Goal: Task Accomplishment & Management: Manage account settings

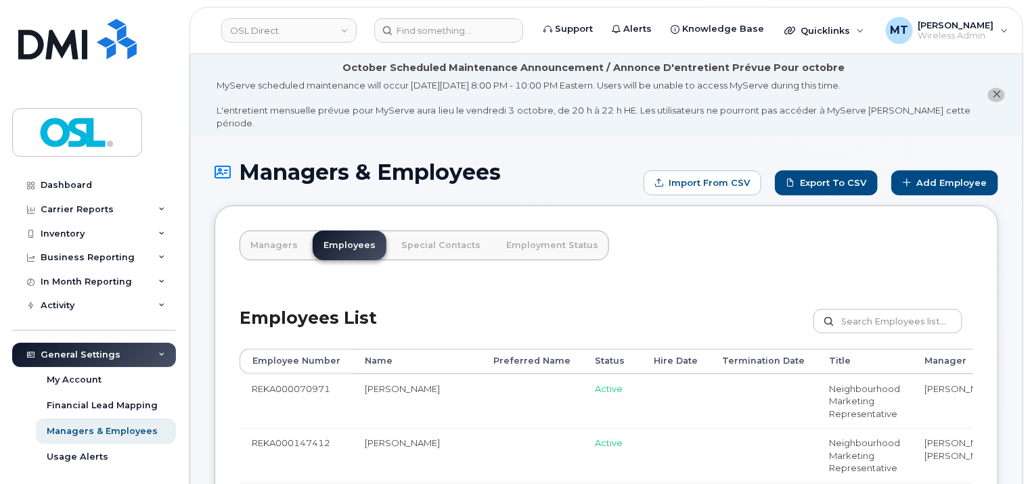
click at [479, 42] on header "OSL Direct Support Alerts Knowledge Base Quicklinks Suspend / Cancel Device Cha…" at bounding box center [606, 30] width 834 height 47
click at [479, 35] on input at bounding box center [448, 30] width 149 height 24
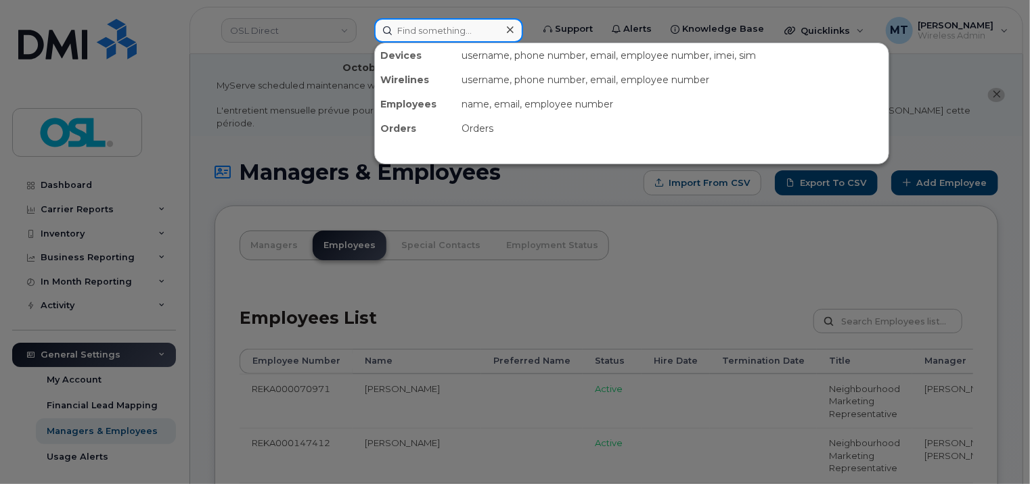
paste input "Glokpor.Amegnikou@osldirect.com"
type input "Glokpor.Amegnikou@osldirect.com"
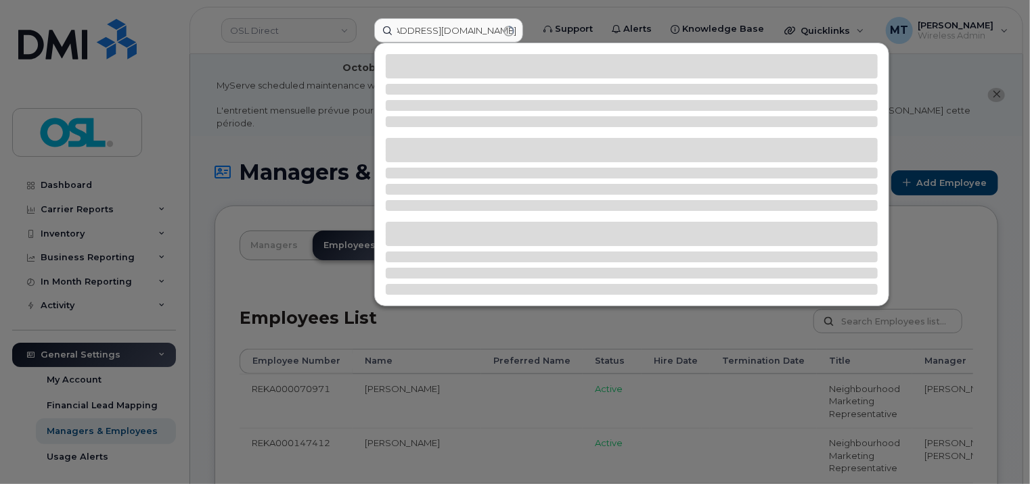
scroll to position [0, 0]
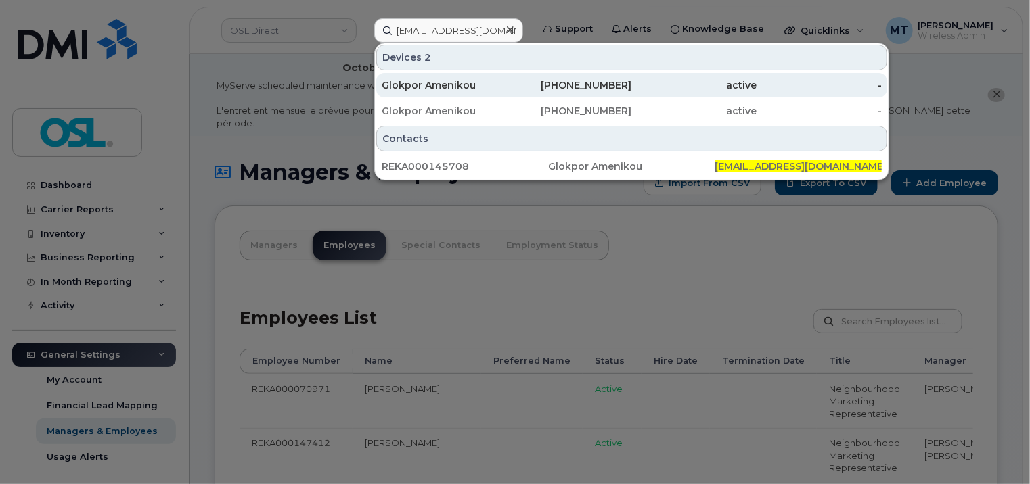
click at [526, 93] on div "514-702-8610" at bounding box center [569, 85] width 125 height 24
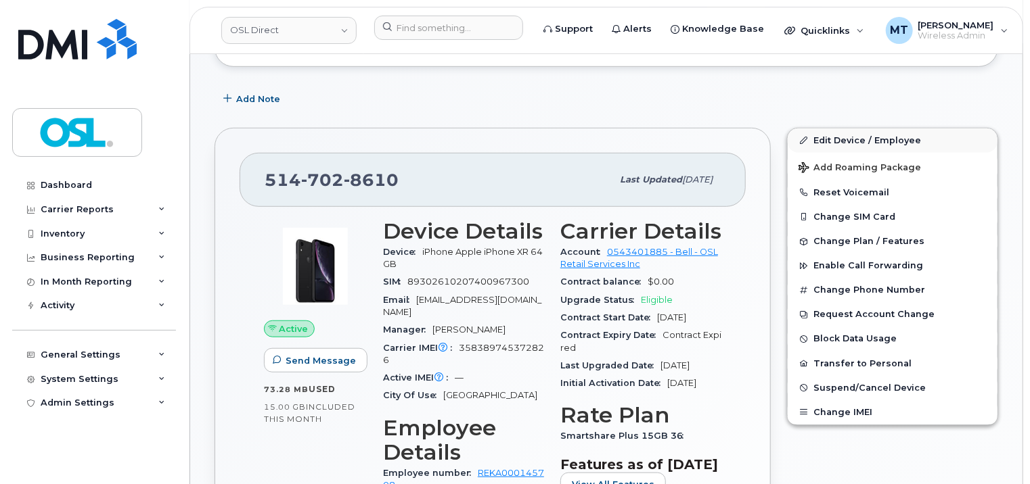
scroll to position [375, 0]
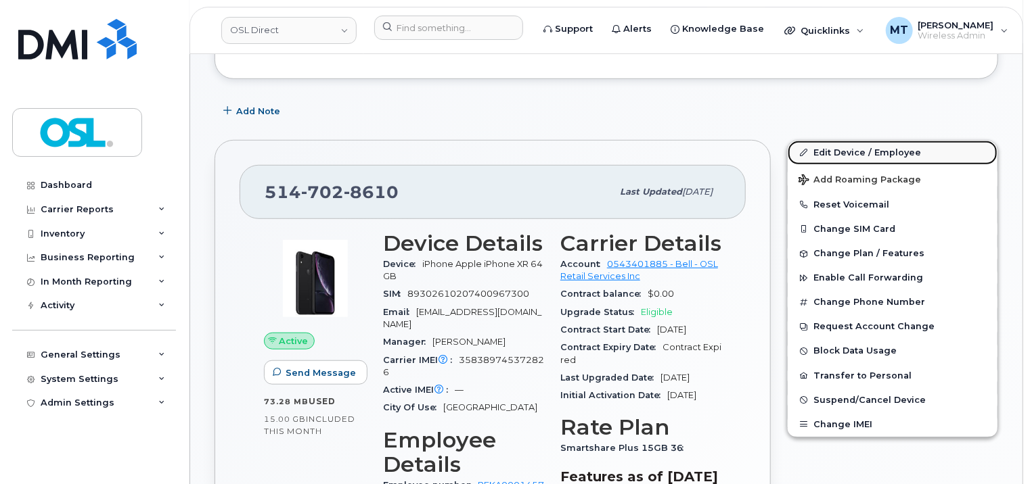
click at [840, 141] on link "Edit Device / Employee" at bounding box center [893, 153] width 210 height 24
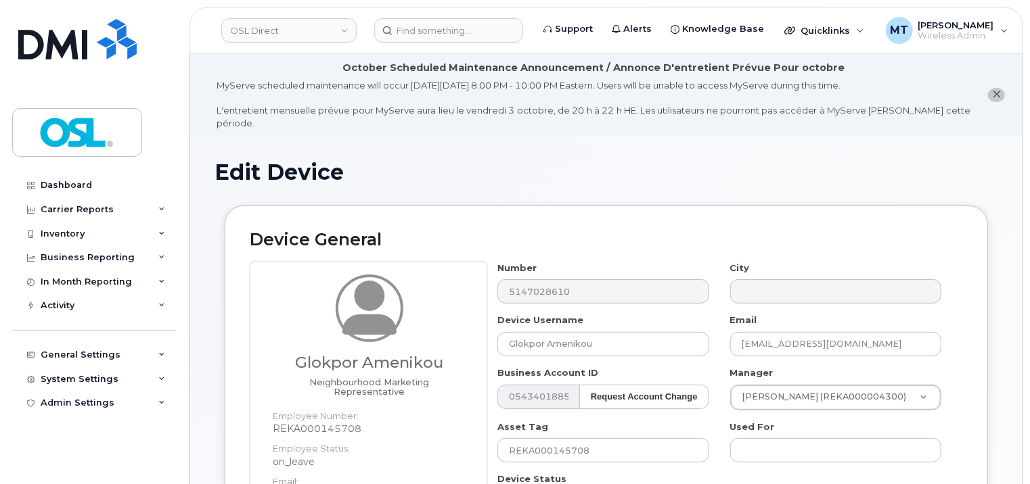
scroll to position [338, 0]
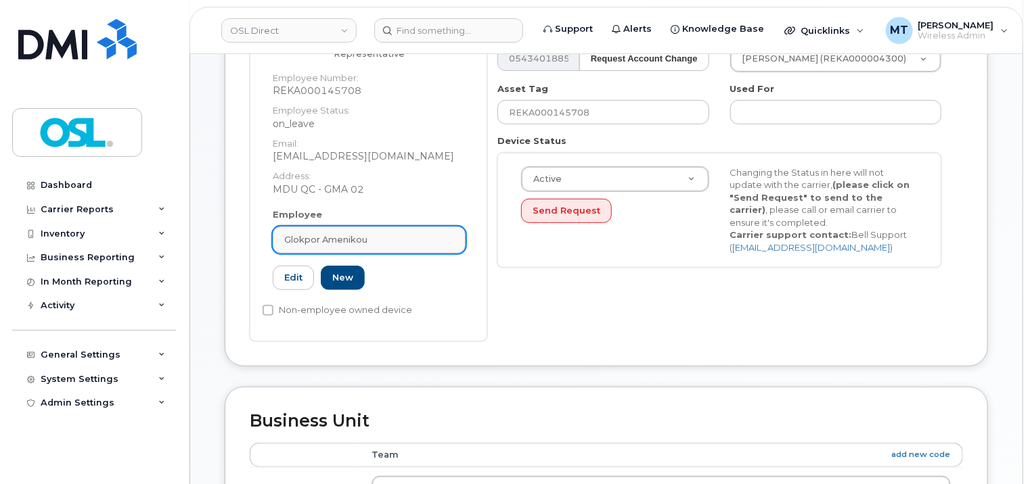
click at [403, 233] on div "Glokpor Amenikou" at bounding box center [369, 239] width 170 height 13
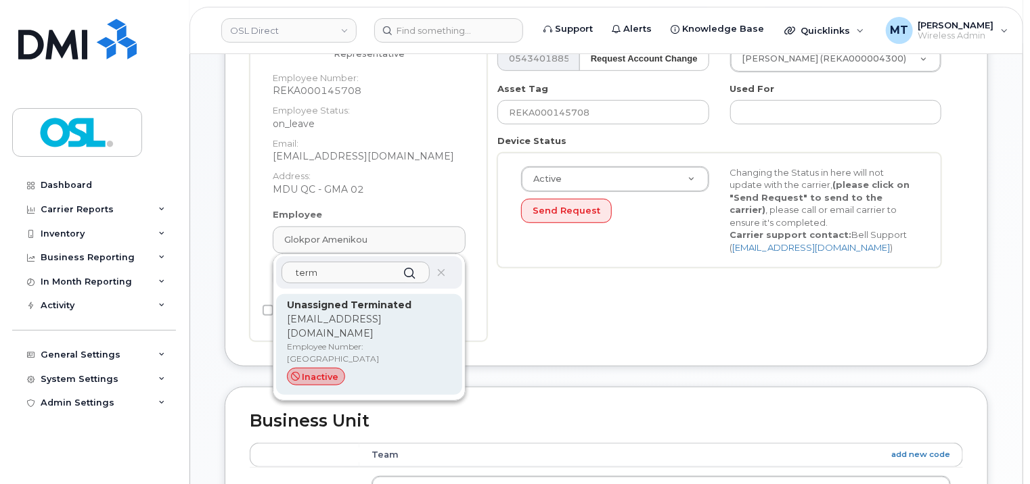
type input "term"
click at [379, 299] on strong "Unassigned Terminated" at bounding box center [349, 305] width 125 height 12
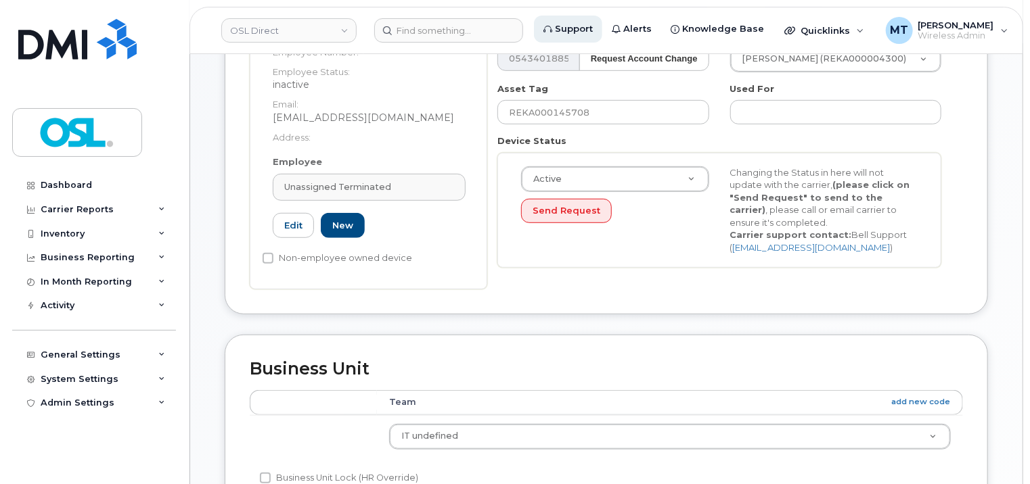
type input "UT"
type input "Unassigned Terminated"
type input "support_2@osldirect.com"
type input "4117510"
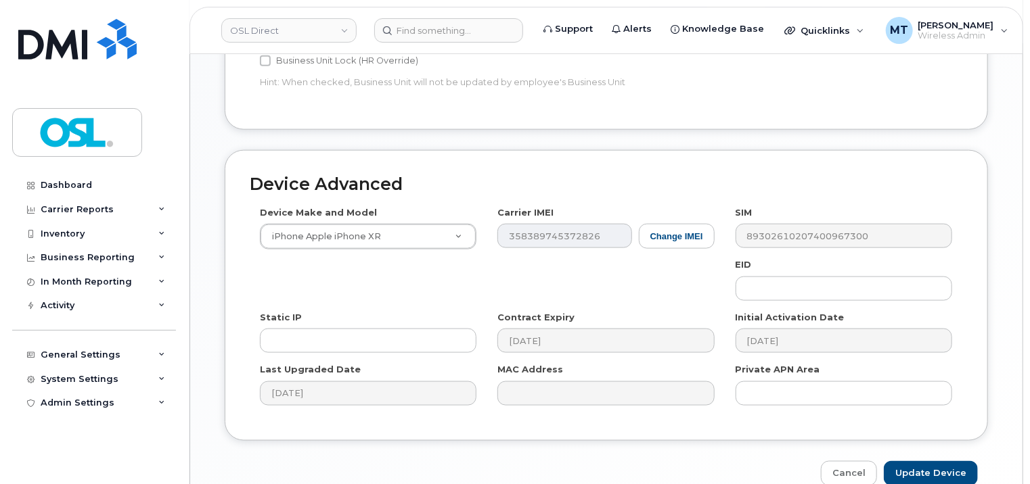
scroll to position [810, 0]
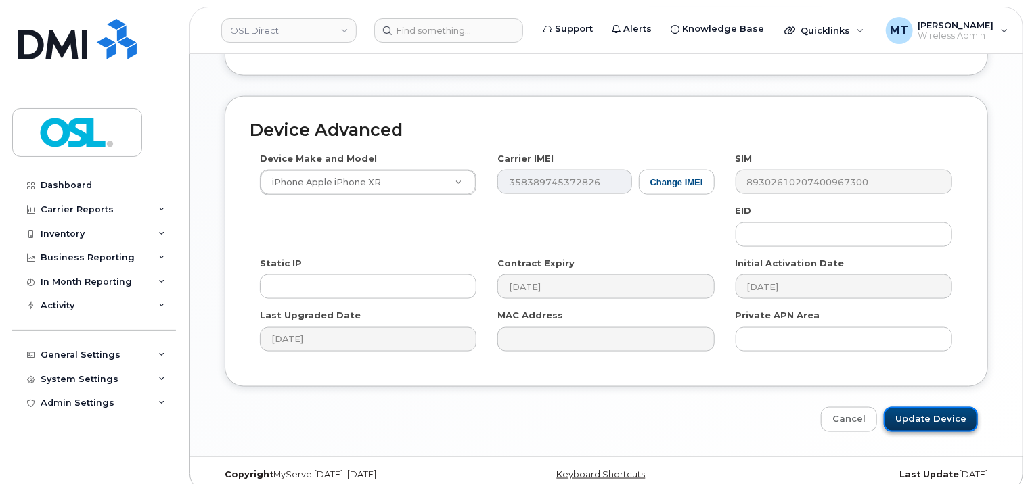
click at [964, 407] on input "Update Device" at bounding box center [931, 419] width 94 height 25
type input "Saving..."
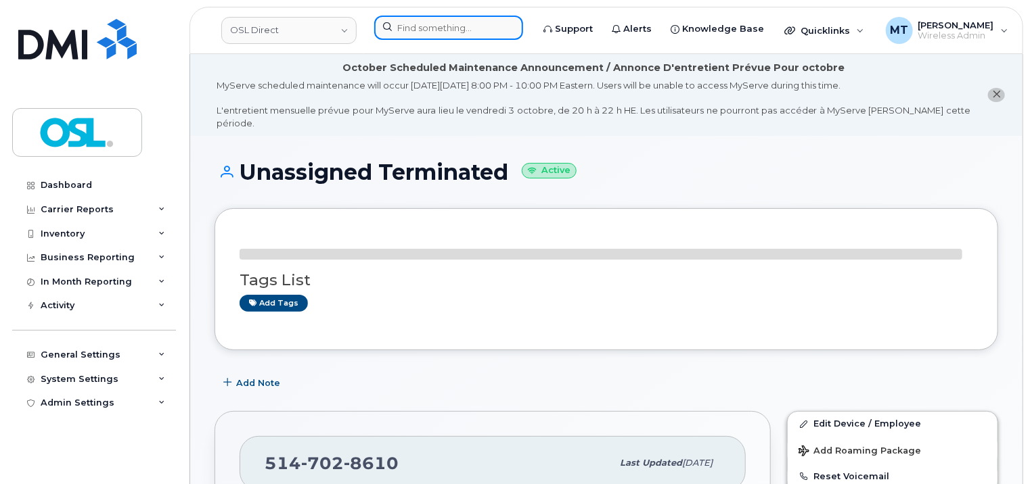
click at [438, 24] on input at bounding box center [448, 28] width 149 height 24
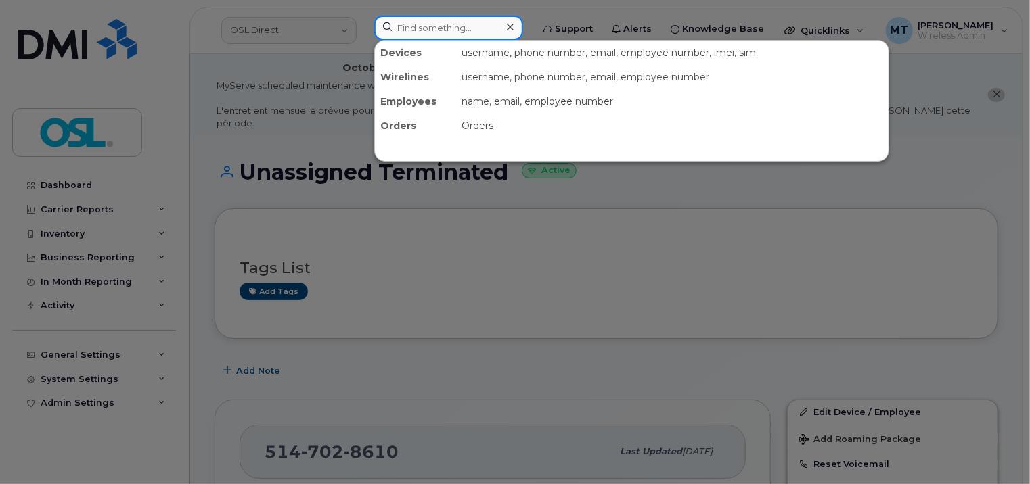
paste input "Glokpor.Amegnikou@osldirect.com"
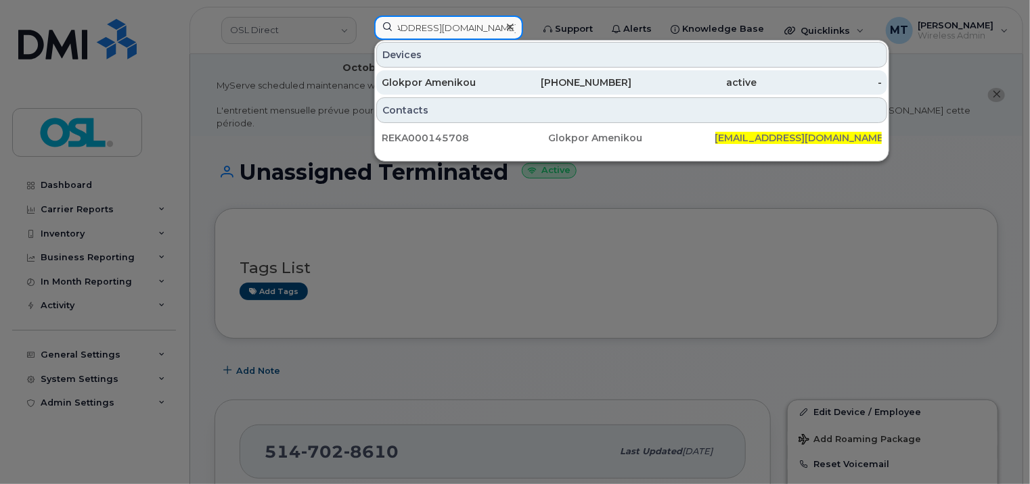
type input "Glokpor.Amegnikou@osldirect.com"
click at [453, 77] on div "Glokpor Amenikou" at bounding box center [444, 83] width 125 height 14
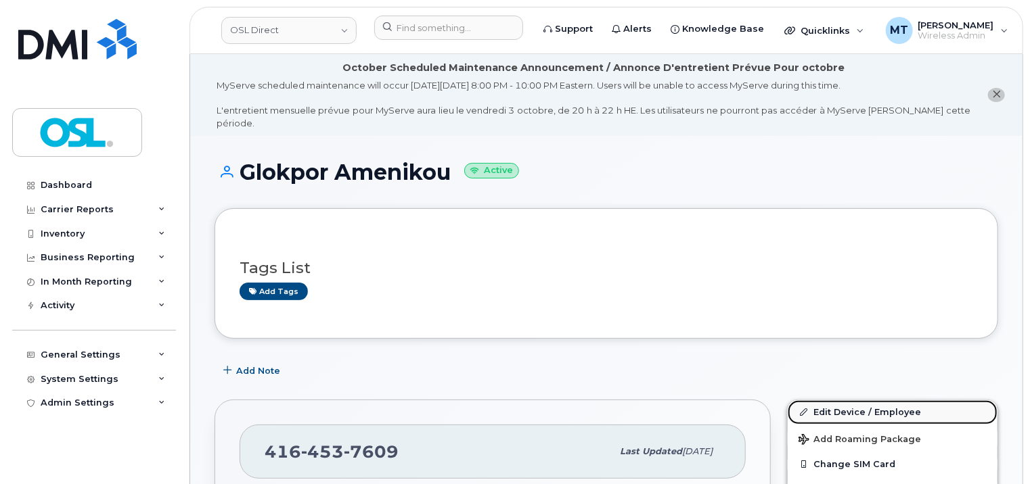
click at [891, 405] on link "Edit Device / Employee" at bounding box center [893, 413] width 210 height 24
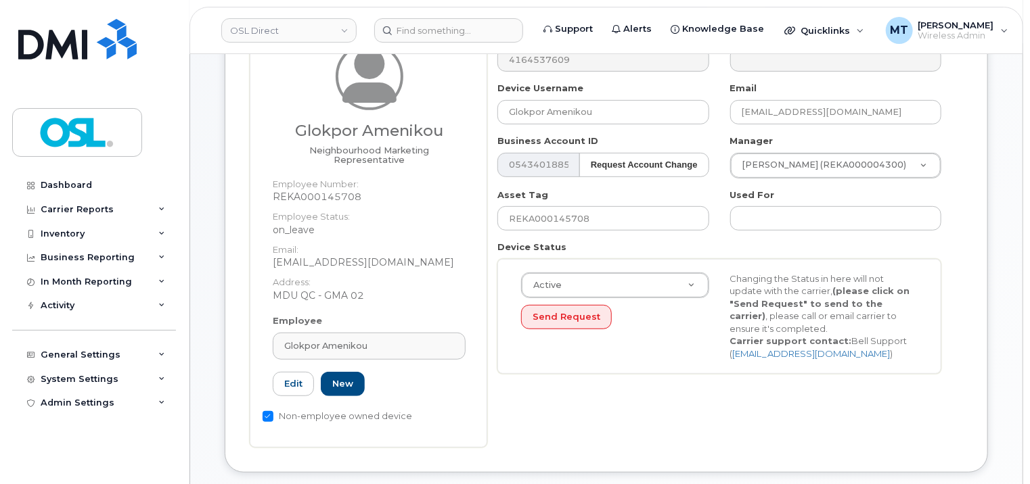
scroll to position [406, 0]
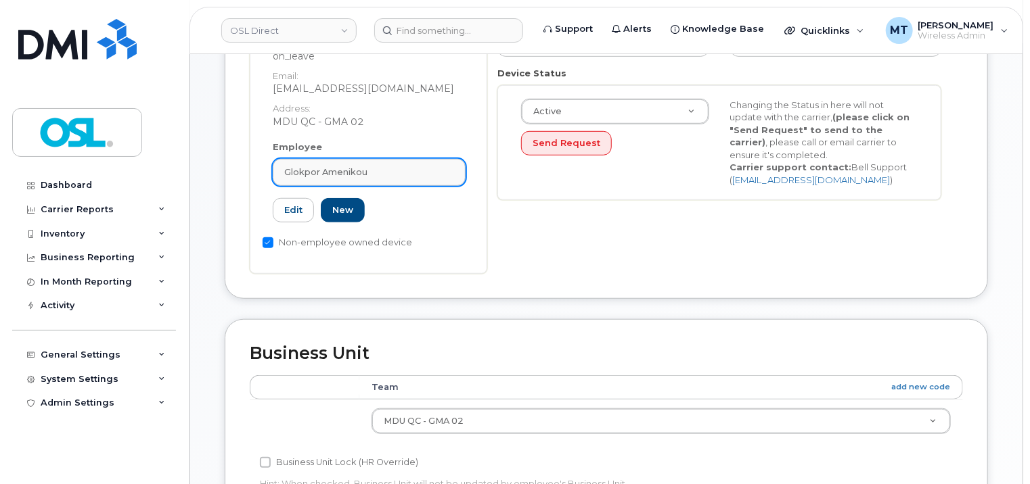
click at [392, 166] on div "Glokpor Amenikou" at bounding box center [369, 172] width 170 height 13
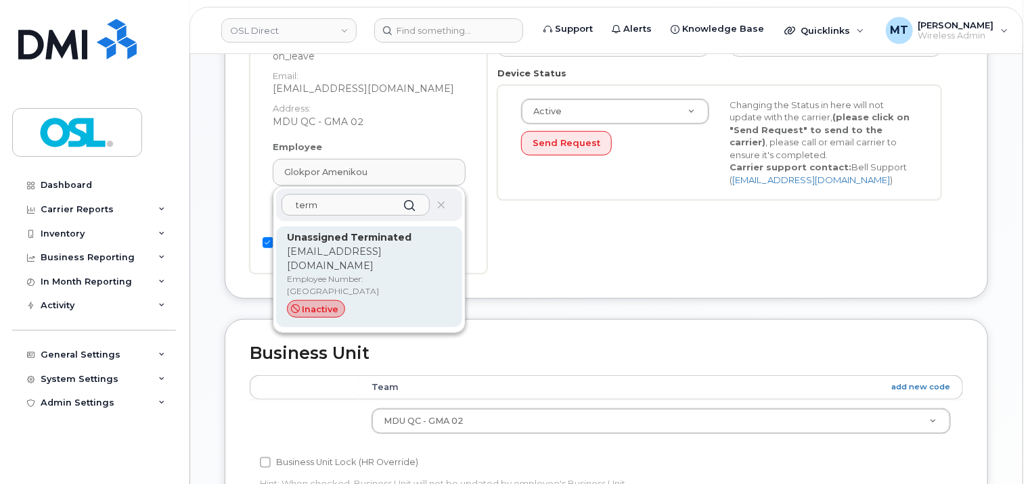
type input "term"
click at [390, 245] on p "[EMAIL_ADDRESS][DOMAIN_NAME]" at bounding box center [369, 259] width 164 height 28
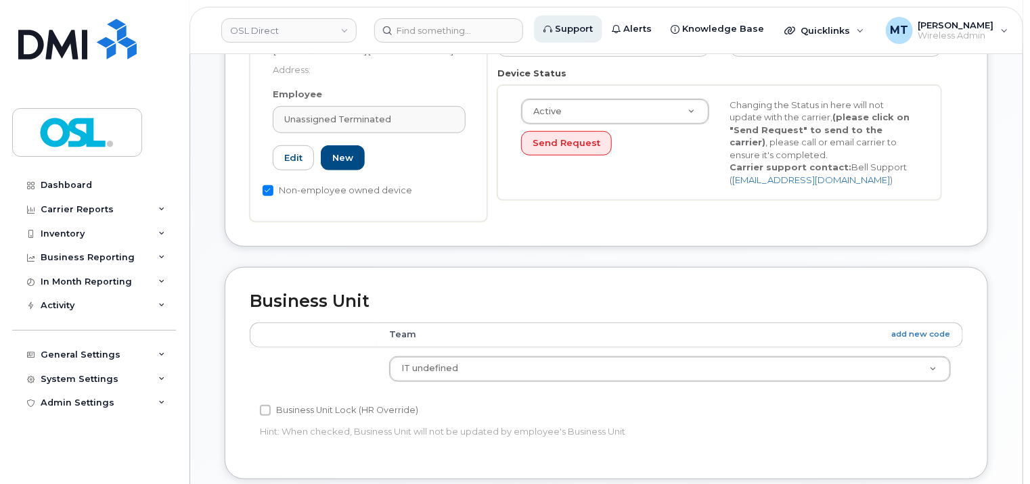
type input "UT"
type input "Unassigned Terminated"
type input "support_2@osldirect.com"
type input "4117510"
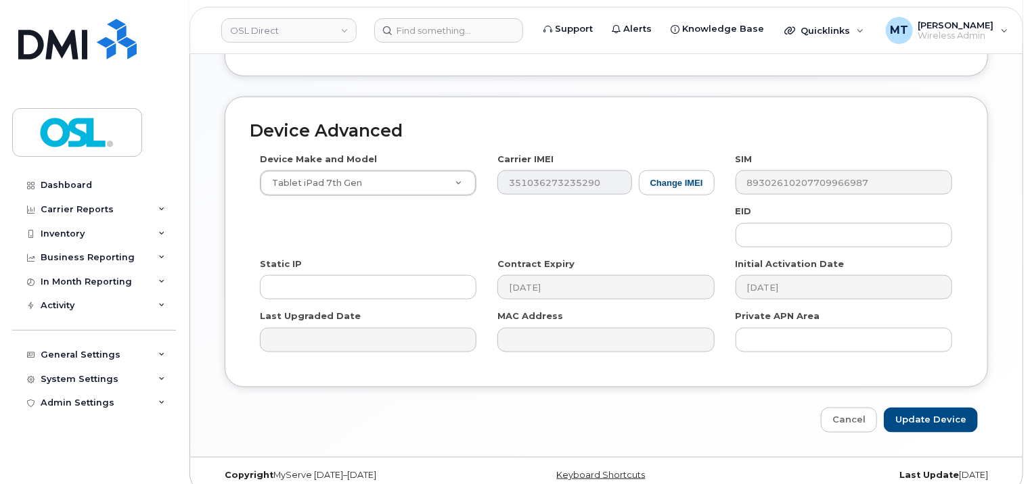
scroll to position [810, 0]
click at [966, 410] on input "Update Device" at bounding box center [931, 419] width 94 height 25
type input "Saving..."
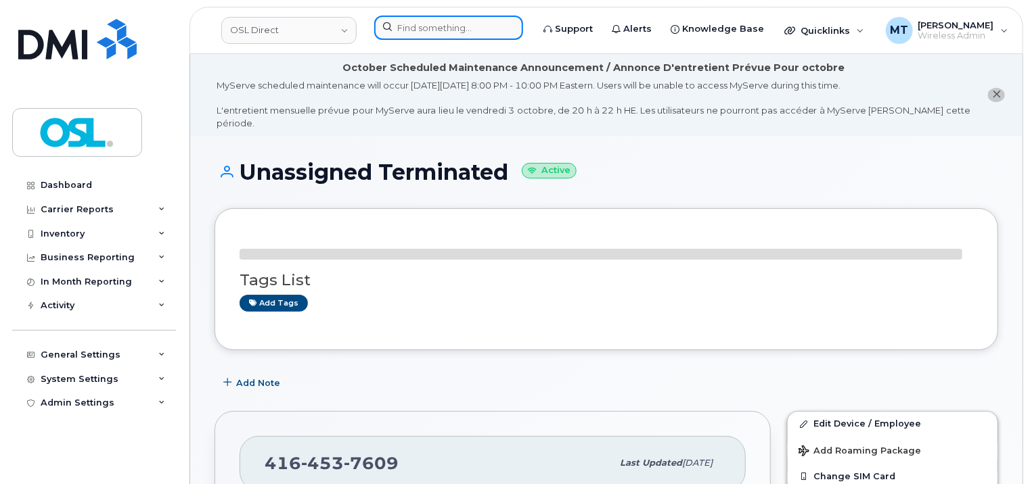
click at [480, 33] on input at bounding box center [448, 28] width 149 height 24
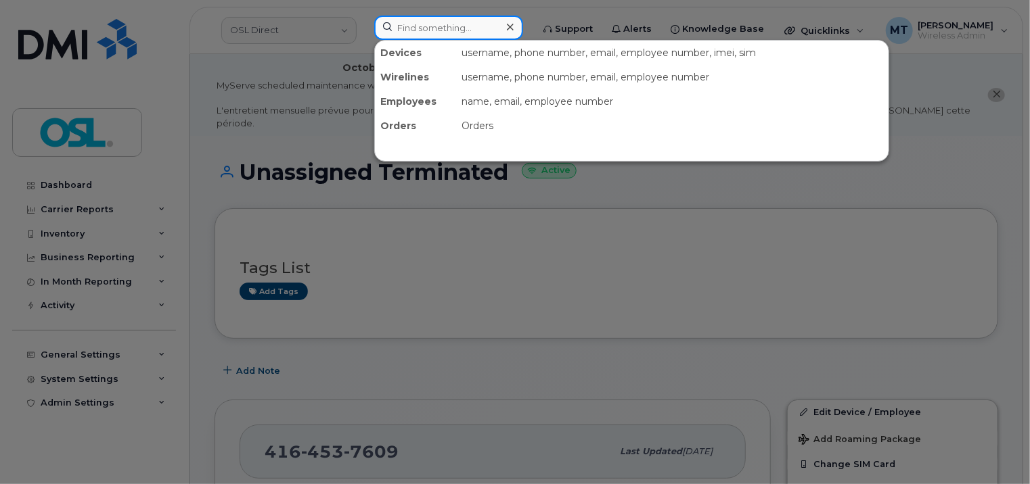
paste input "Glokpor.Amegnikou@osldirect.com"
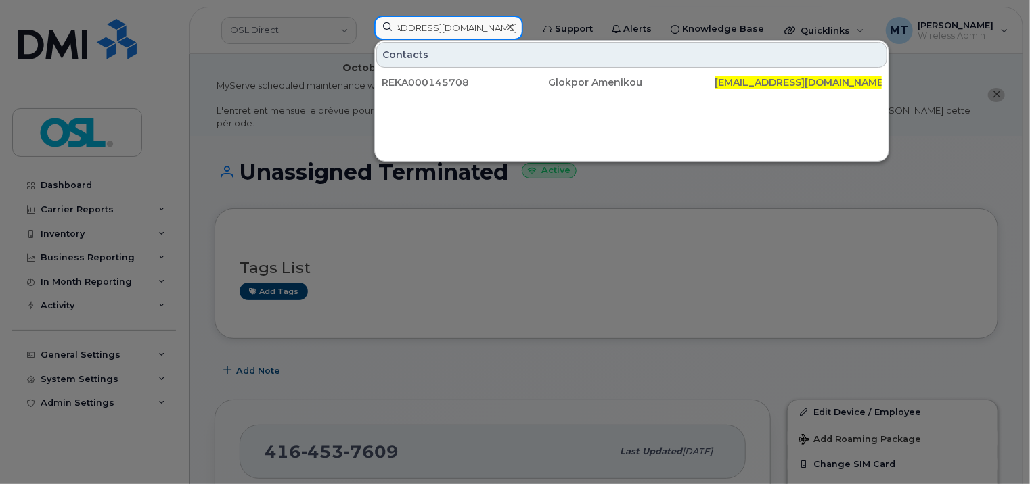
type input "Glokpor.Amegnikou@osldirect.com"
click at [939, 179] on div at bounding box center [515, 242] width 1030 height 484
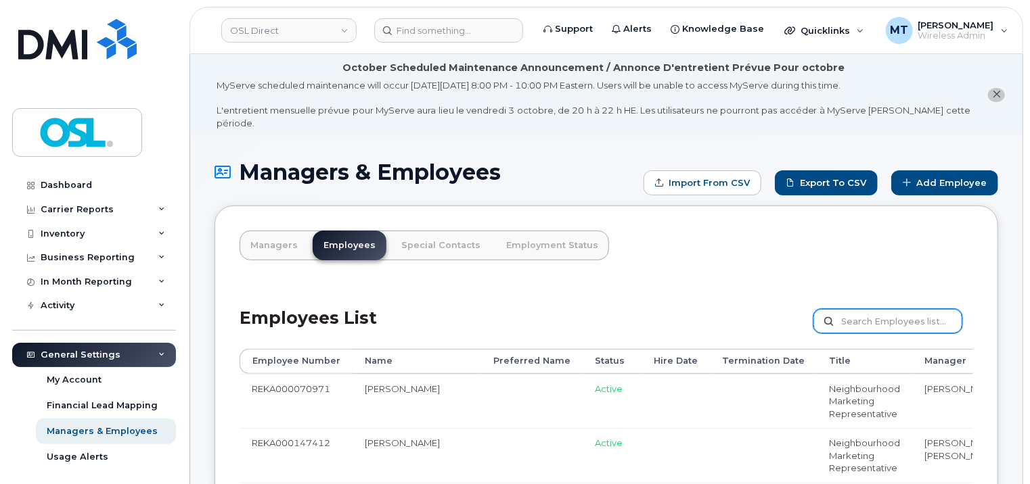
click at [923, 311] on input "text" at bounding box center [887, 321] width 149 height 24
paste input "Glokpor.Amegnikou@osldirect.com"
click at [912, 316] on input "Glokpor.Amegnikou@osldirect.com" at bounding box center [887, 321] width 149 height 24
paste input "REKA000145708"
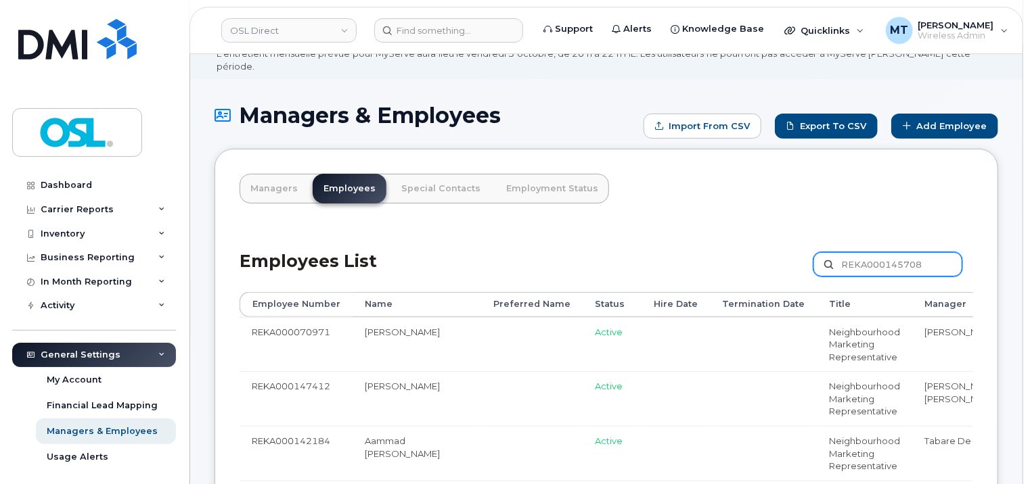
scroll to position [0, 0]
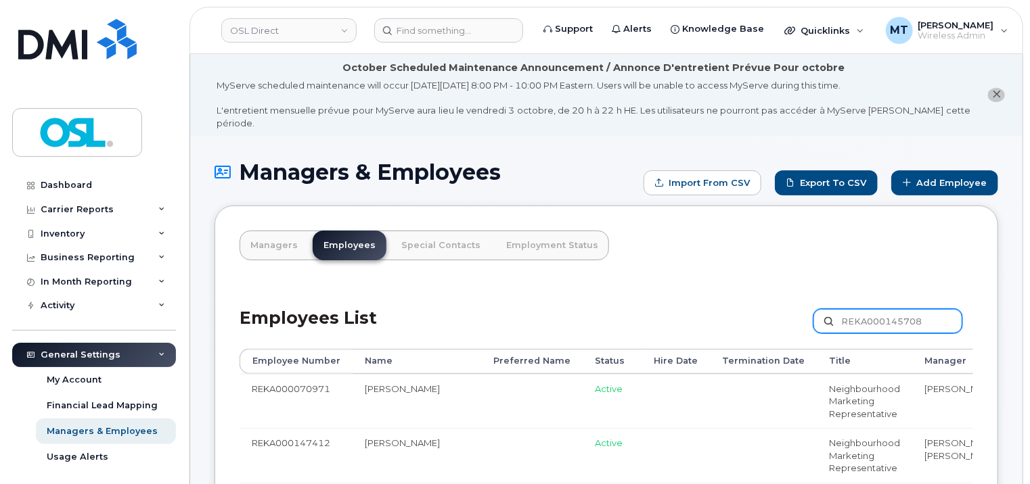
type input "REKA000145708"
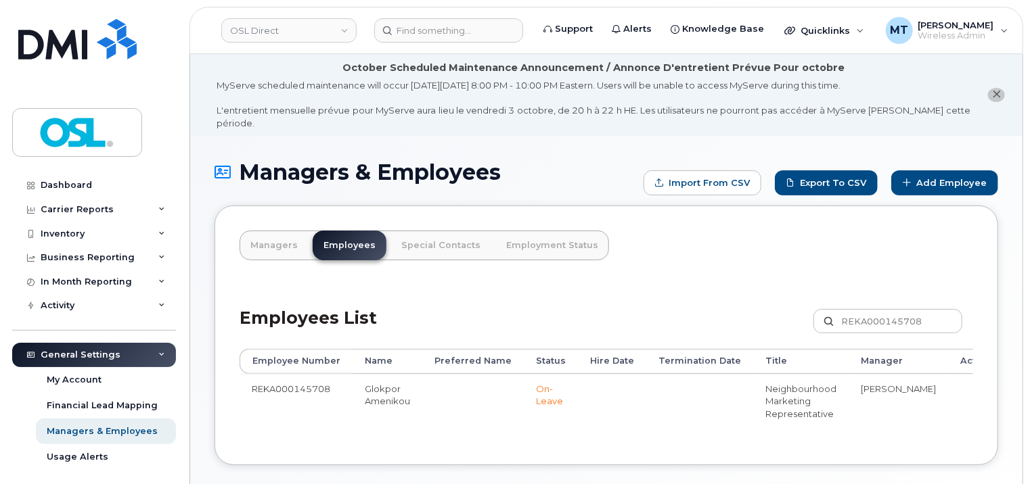
drag, startPoint x: 811, startPoint y: 426, endPoint x: 922, endPoint y: 426, distance: 111.0
click at [922, 426] on div "Employee Number Name Preferred Name Status Hire Date Termination Date Title Man…" at bounding box center [607, 394] width 734 height 91
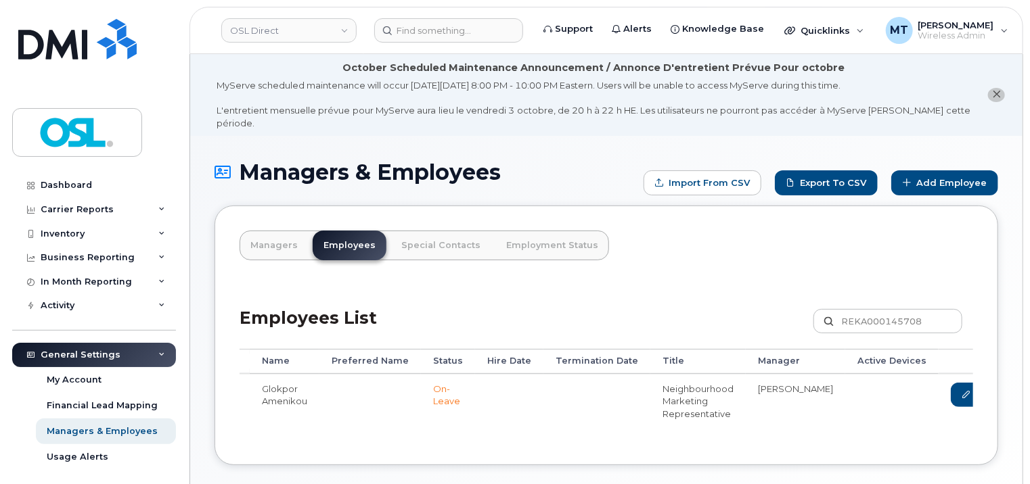
scroll to position [0, 140]
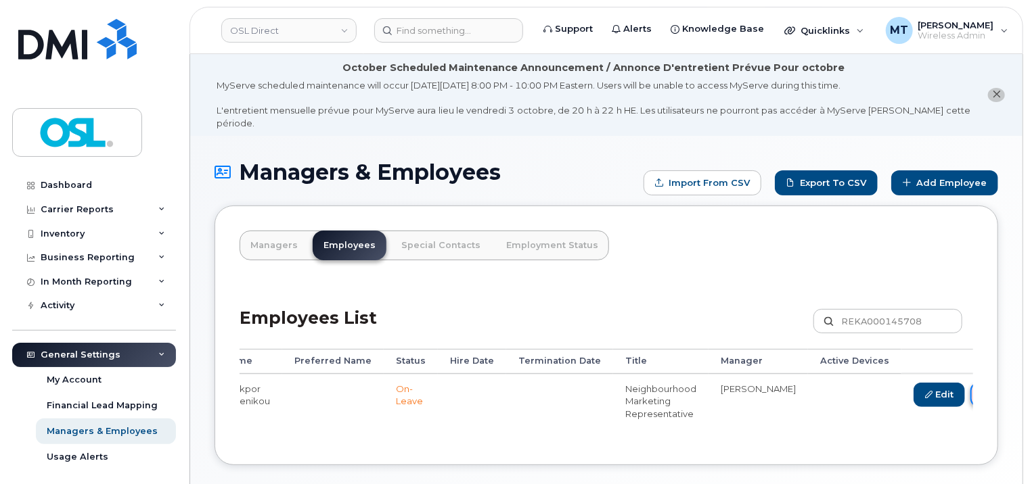
click at [970, 383] on link "Delete" at bounding box center [1002, 395] width 65 height 25
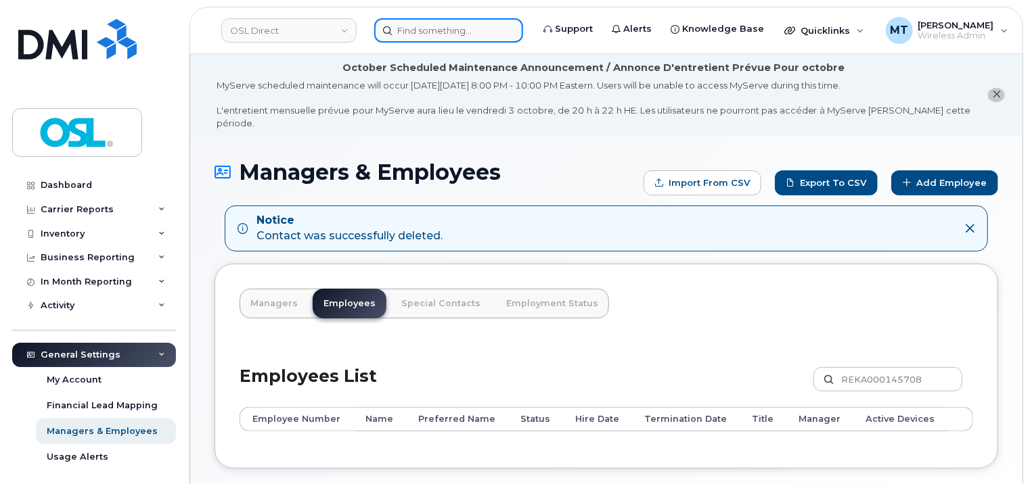
click at [487, 38] on input at bounding box center [448, 30] width 149 height 24
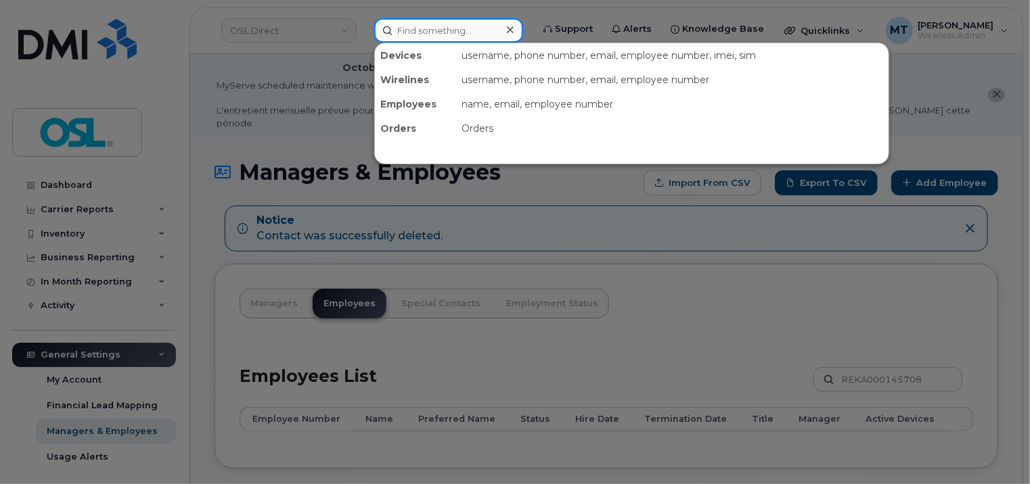
paste input "Al [PERSON_NAME]"
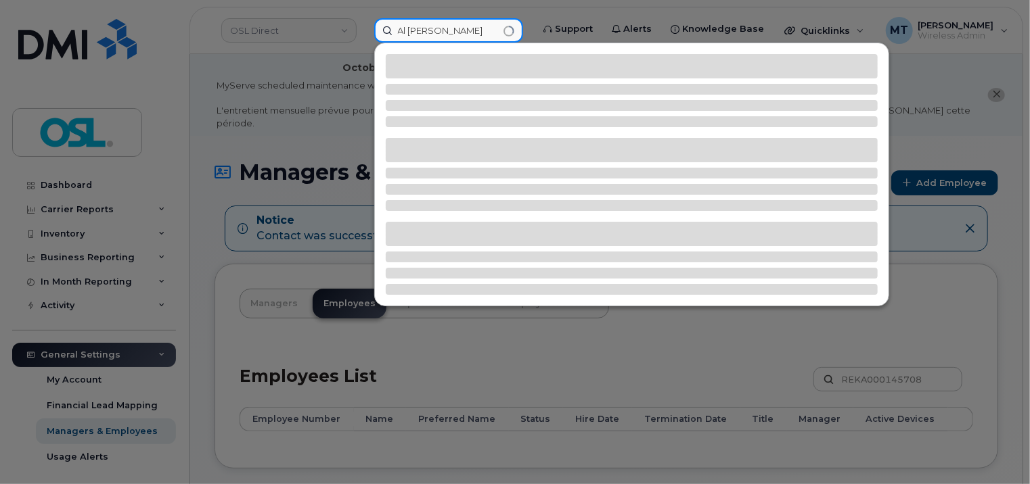
type input "Al [PERSON_NAME]"
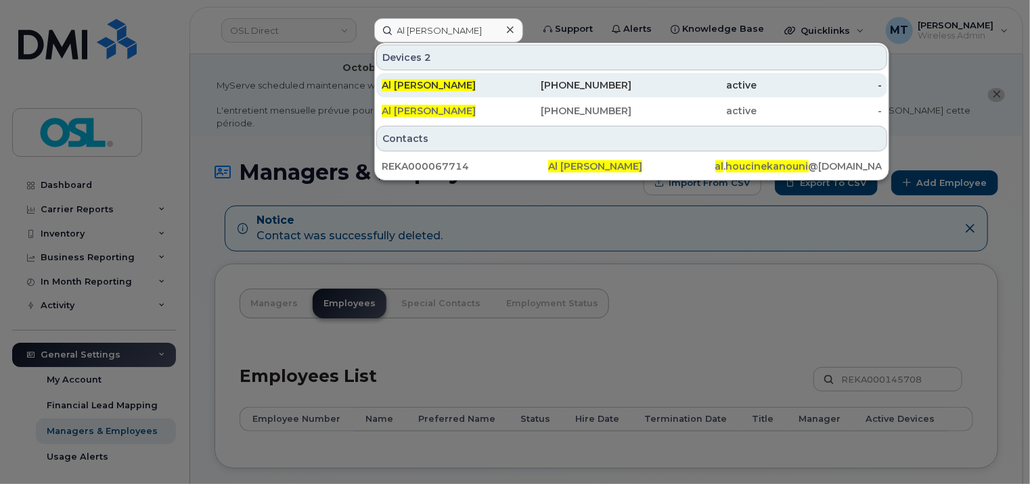
click at [466, 84] on span "Al [PERSON_NAME]" at bounding box center [429, 85] width 94 height 12
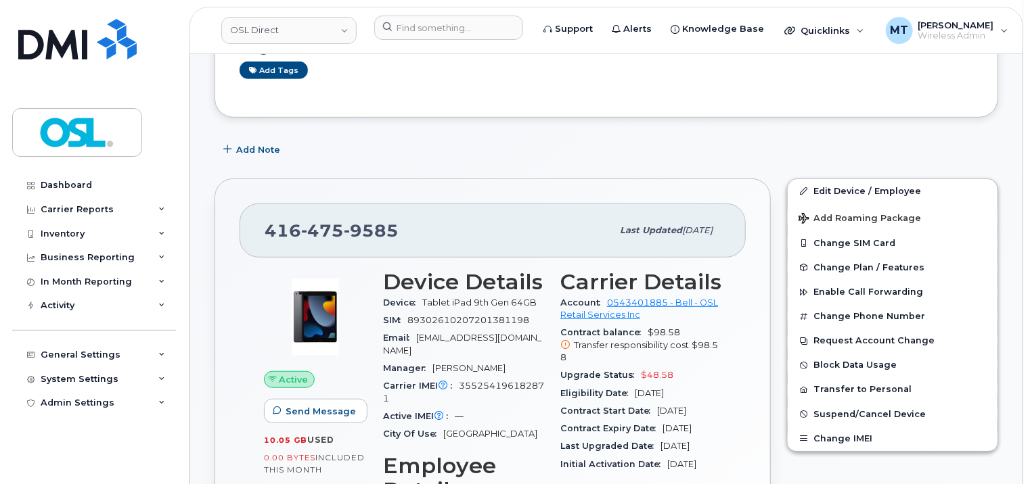
scroll to position [338, 0]
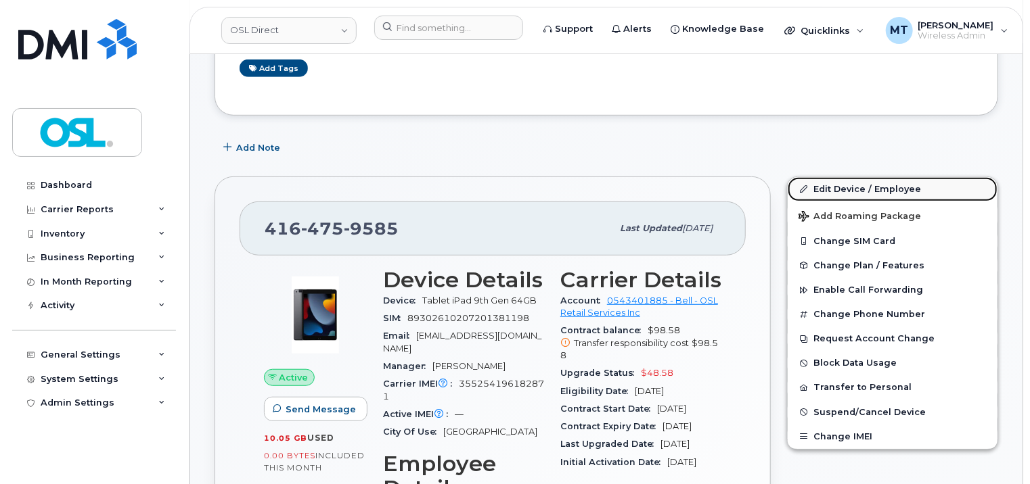
click at [850, 177] on link "Edit Device / Employee" at bounding box center [893, 189] width 210 height 24
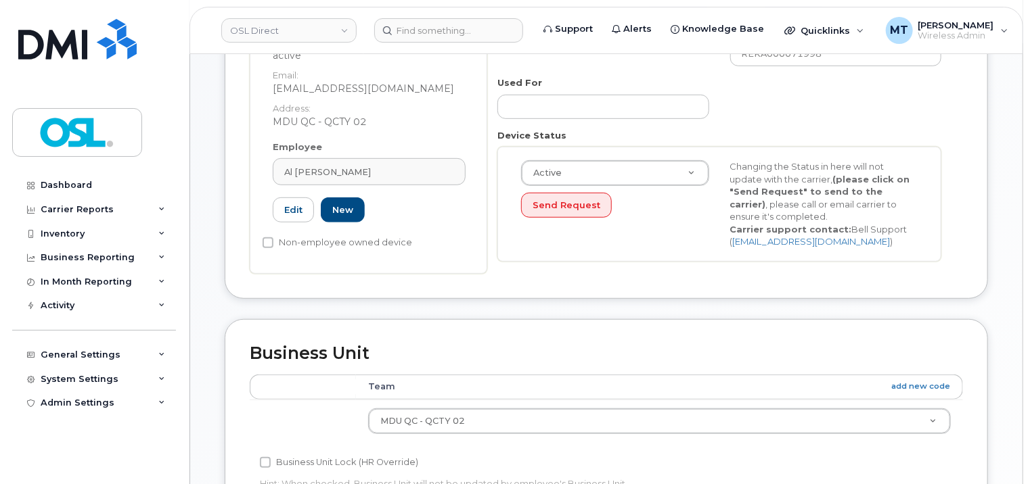
scroll to position [407, 0]
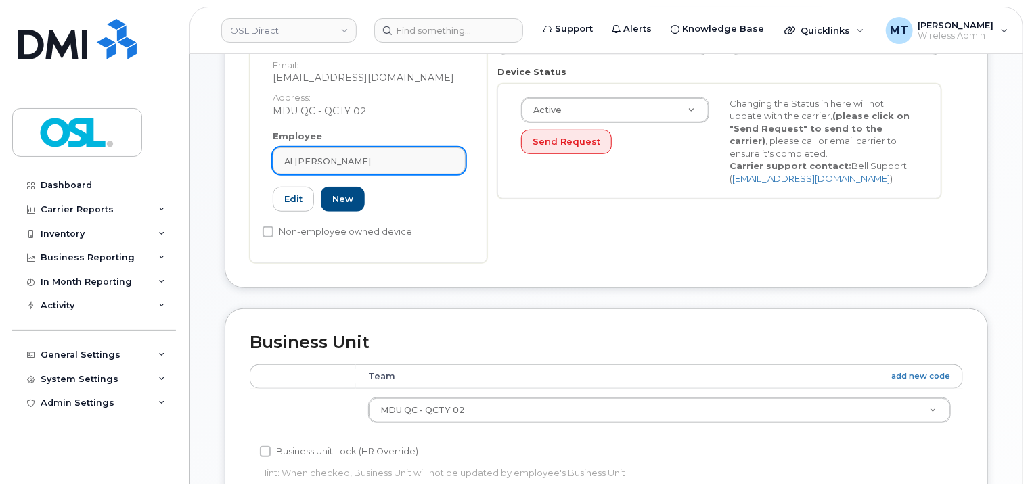
click at [401, 155] on div "Al [PERSON_NAME]" at bounding box center [369, 161] width 170 height 13
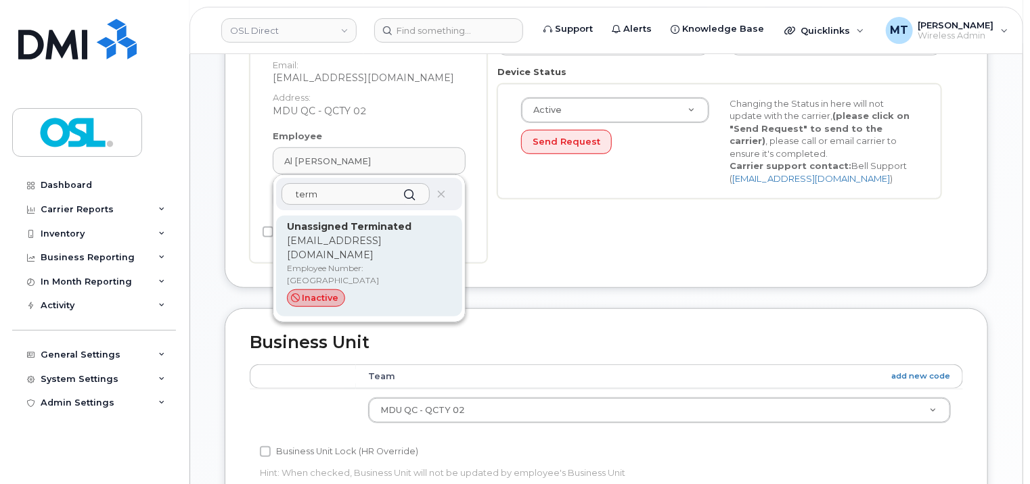
type input "term"
click at [391, 234] on p "[EMAIL_ADDRESS][DOMAIN_NAME]" at bounding box center [369, 248] width 164 height 28
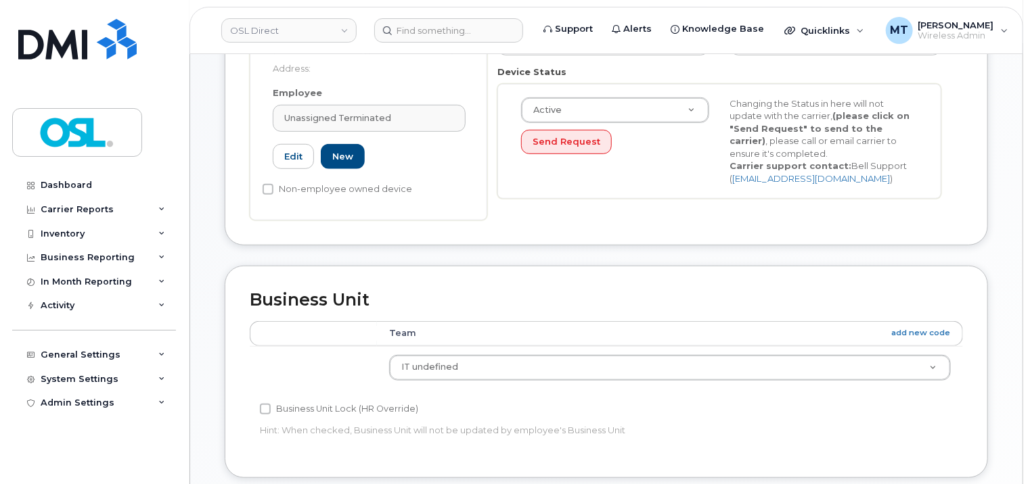
type input "UT"
type input "Unassigned Terminated"
type input "support_2@osldirect.com"
type input "4117510"
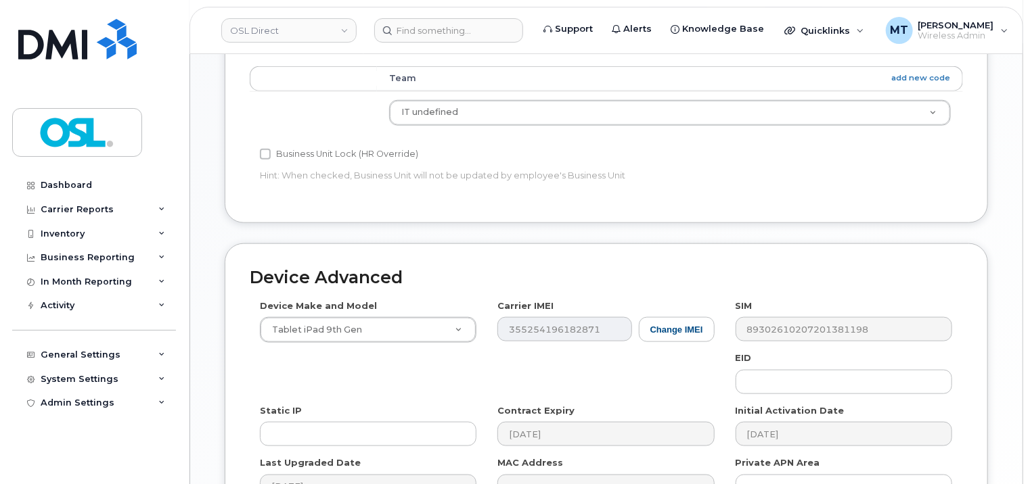
scroll to position [810, 0]
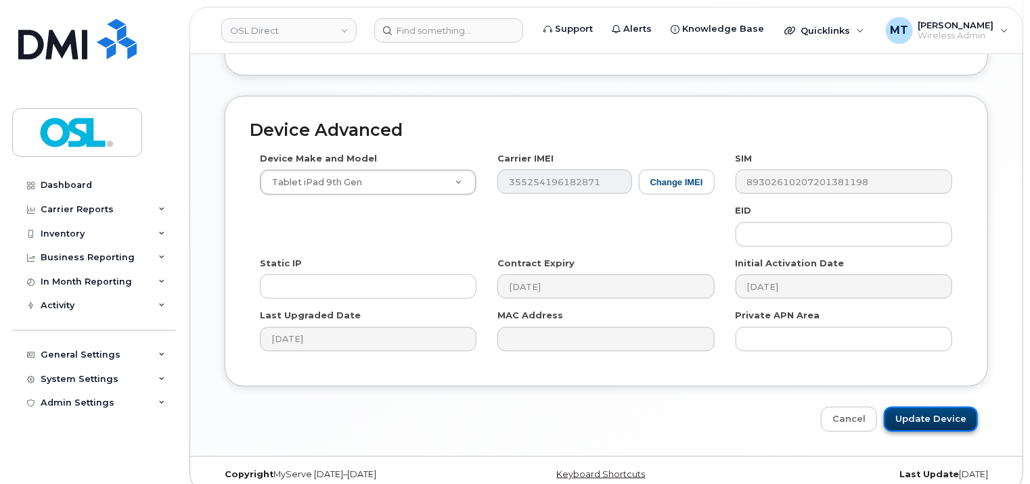
click at [949, 407] on input "Update Device" at bounding box center [931, 419] width 94 height 25
type input "Saving..."
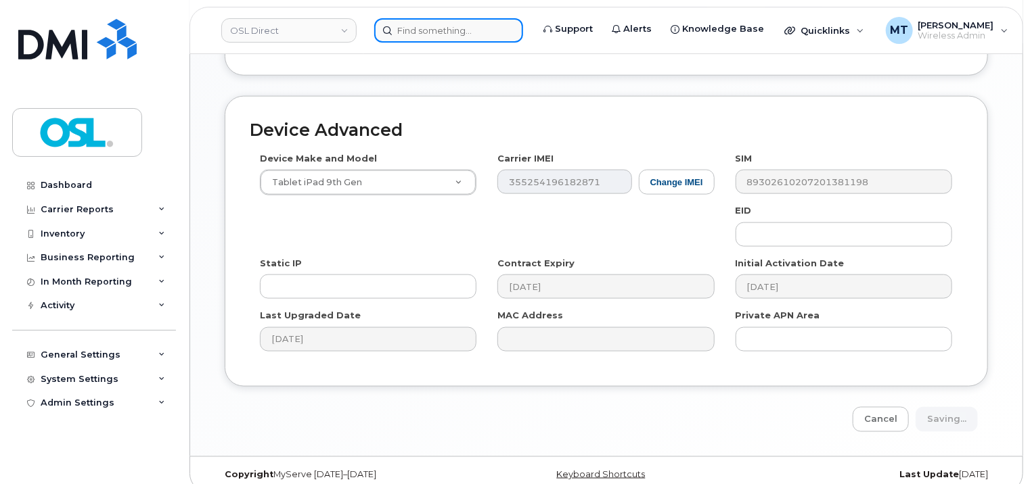
click at [433, 35] on input at bounding box center [448, 30] width 149 height 24
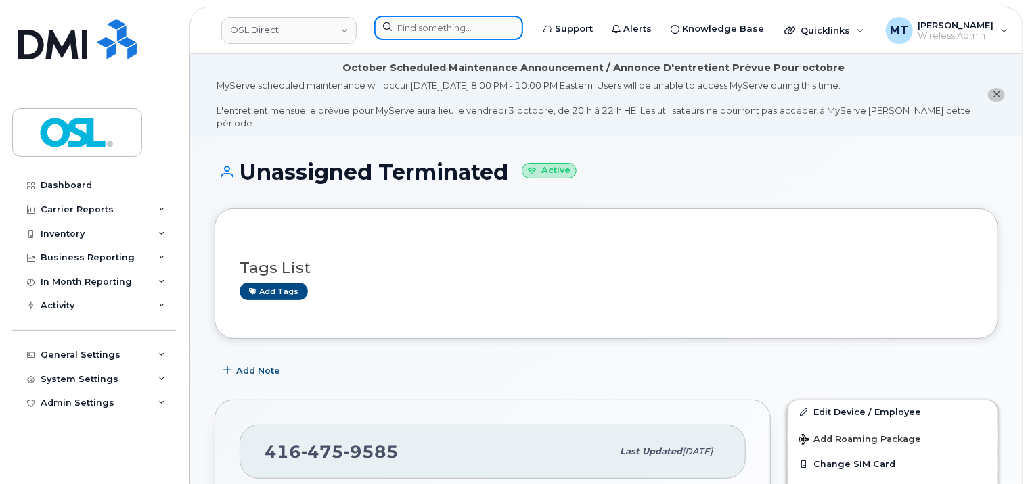
click at [477, 30] on input at bounding box center [448, 28] width 149 height 24
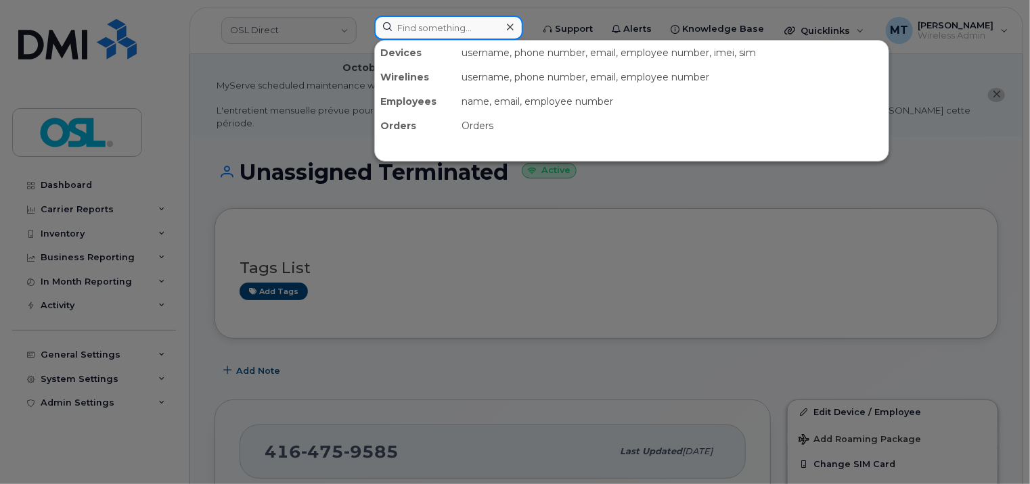
paste input "Al [PERSON_NAME]"
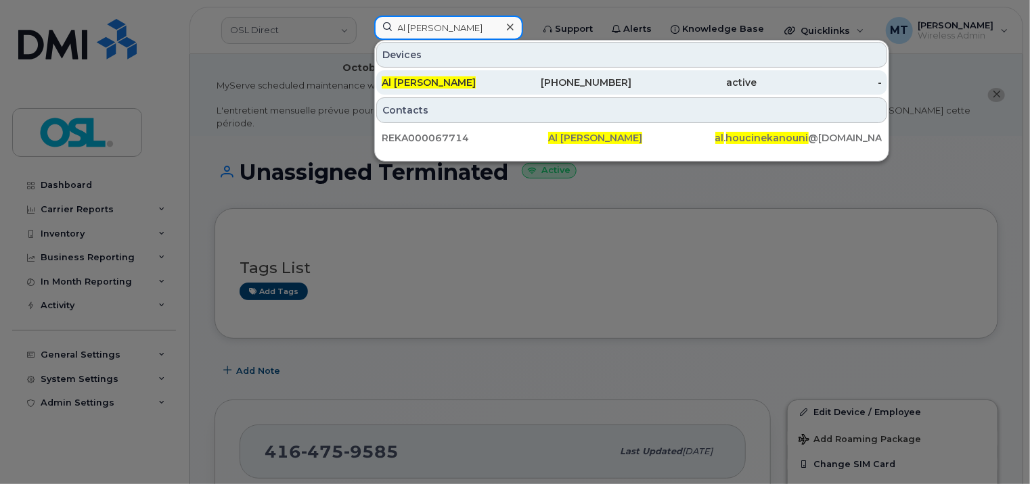
type input "Al [PERSON_NAME]"
click at [468, 79] on span "Al [PERSON_NAME]" at bounding box center [429, 82] width 94 height 12
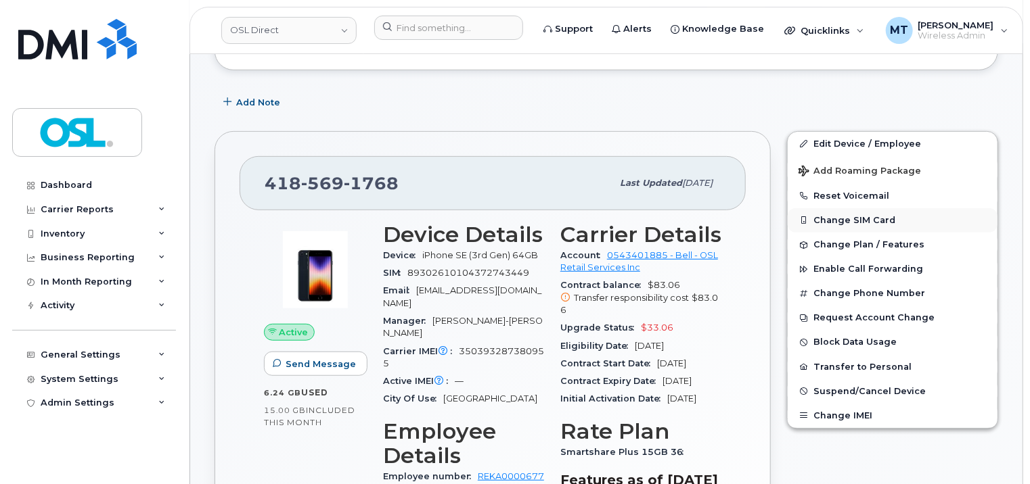
scroll to position [258, 0]
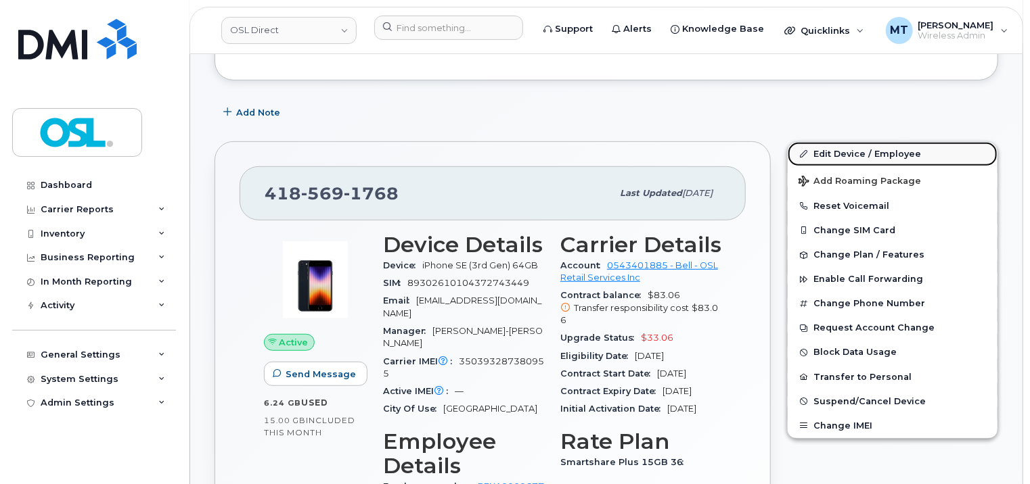
click at [871, 142] on link "Edit Device / Employee" at bounding box center [893, 154] width 210 height 24
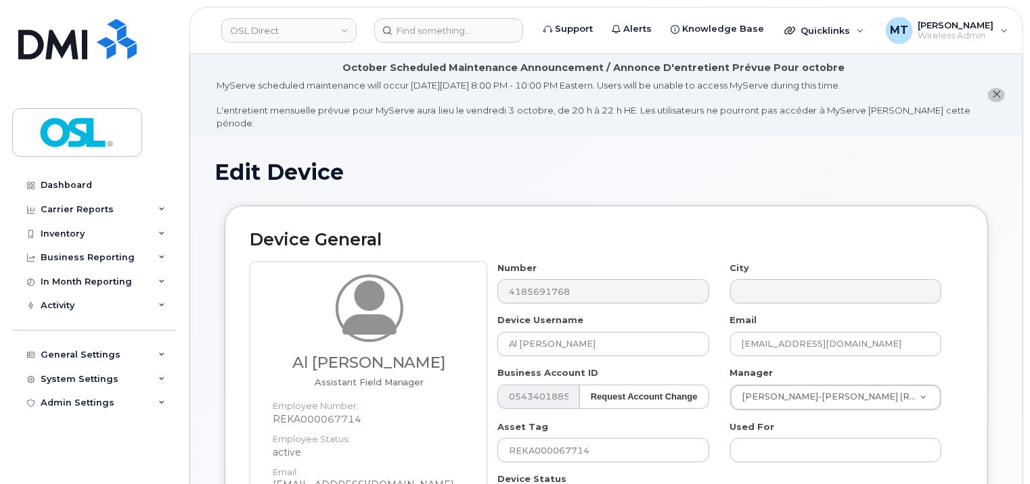
scroll to position [338, 0]
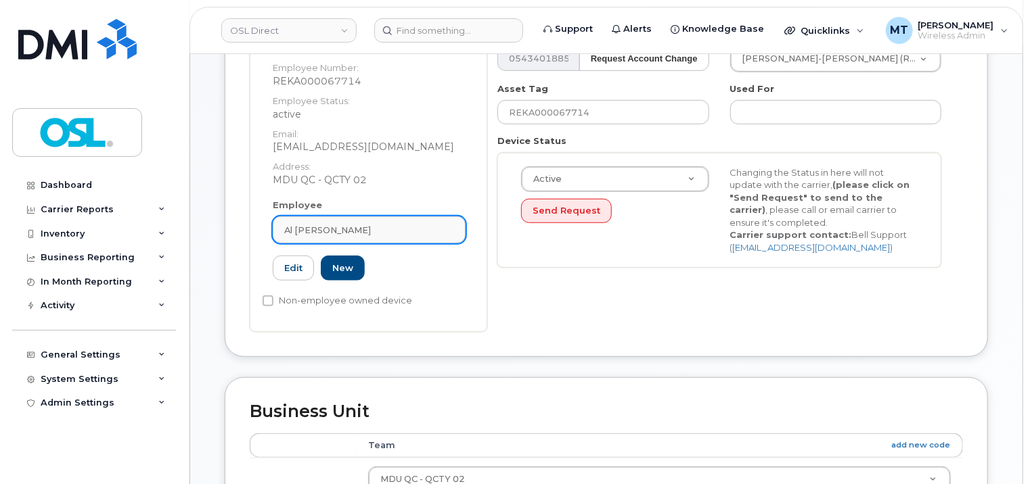
click at [361, 224] on span "Al [PERSON_NAME]" at bounding box center [327, 230] width 87 height 13
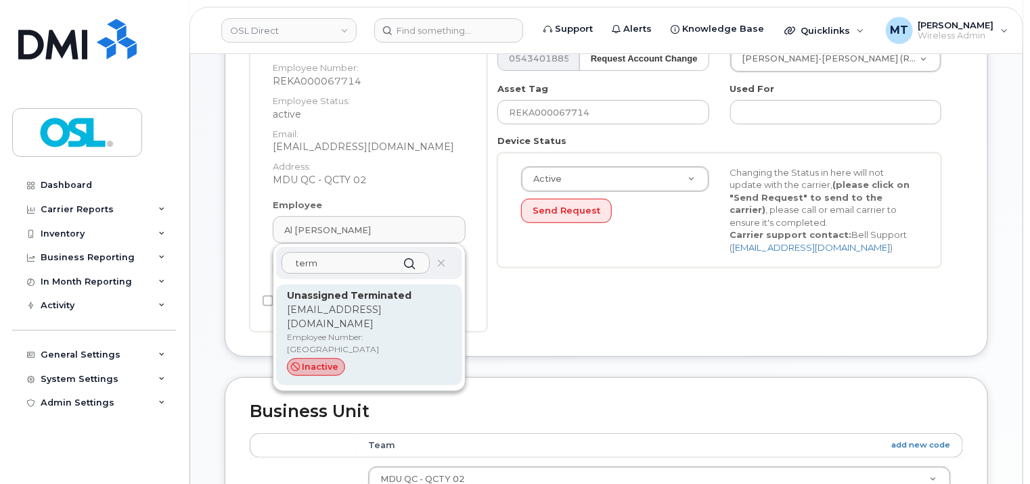
type input "term"
click at [357, 303] on p "support_2@osldirect.com" at bounding box center [369, 317] width 164 height 28
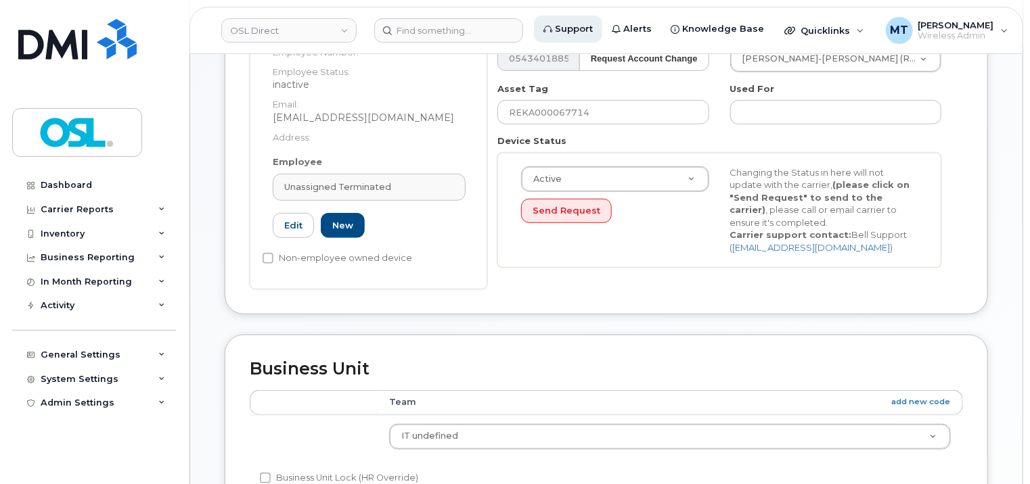
type input "UT"
type input "Unassigned Terminated"
type input "support_2@osldirect.com"
type input "4117510"
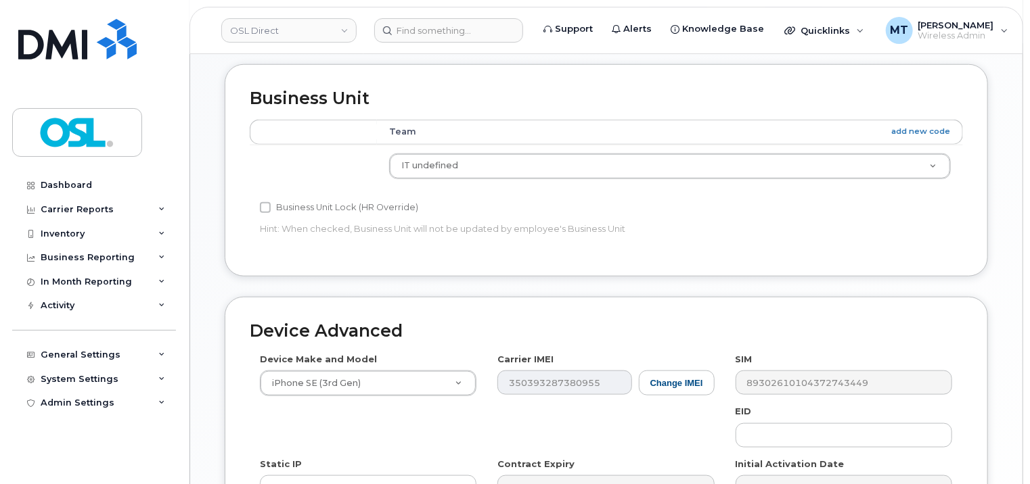
scroll to position [810, 0]
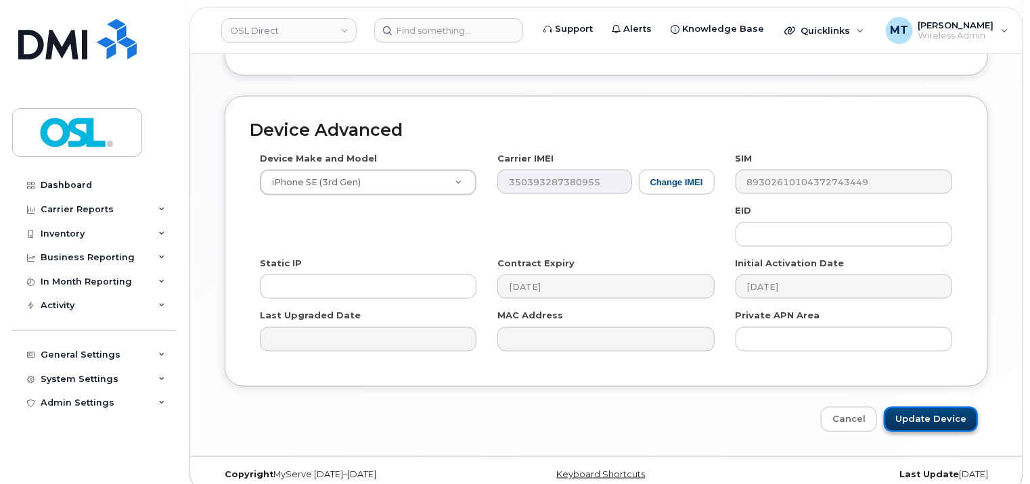
click at [947, 409] on input "Update Device" at bounding box center [931, 419] width 94 height 25
type input "Saving..."
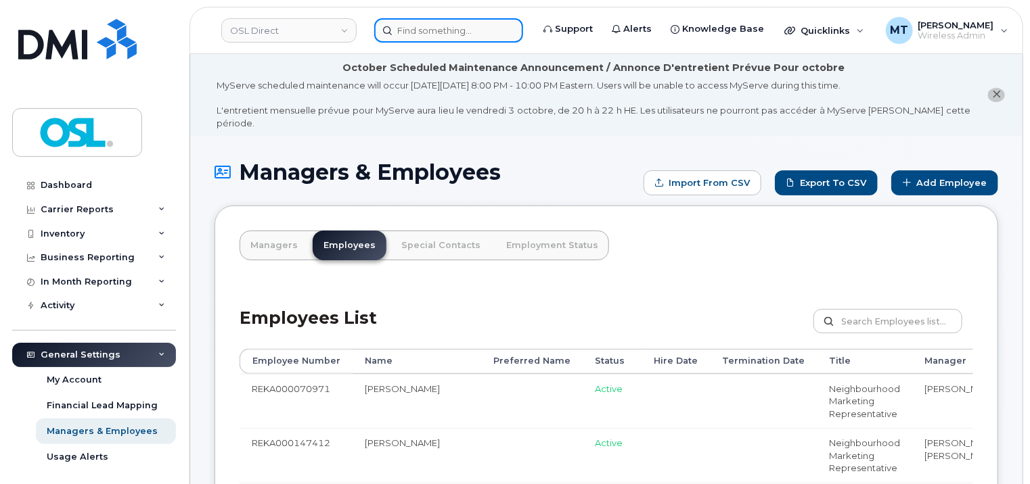
click at [420, 28] on input at bounding box center [448, 30] width 149 height 24
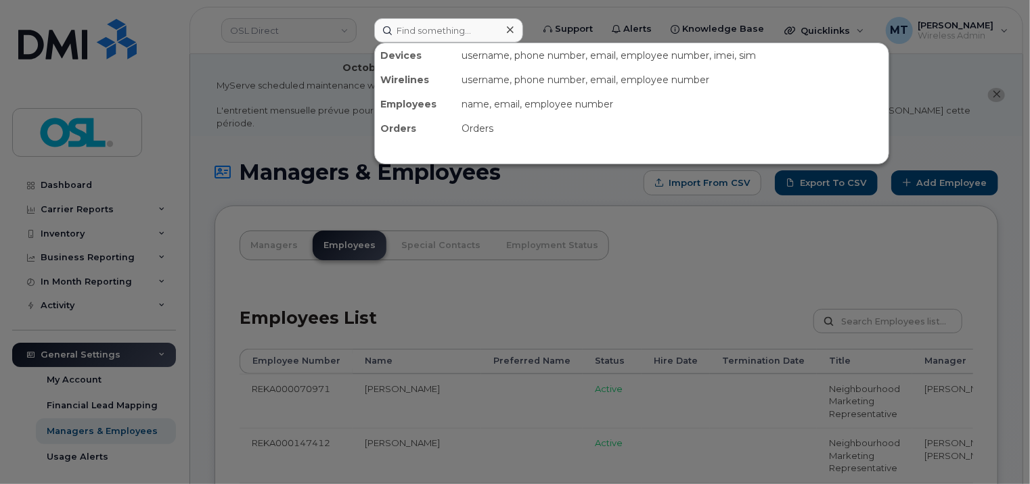
click at [869, 293] on div at bounding box center [515, 242] width 1030 height 484
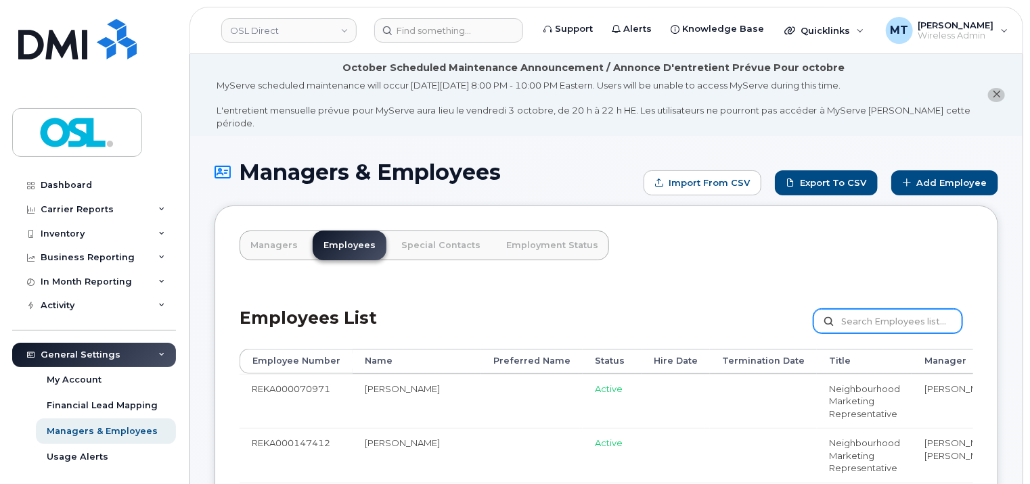
click at [871, 309] on input "text" at bounding box center [887, 321] width 149 height 24
paste input "REKA000067714"
type input "REKA000067714"
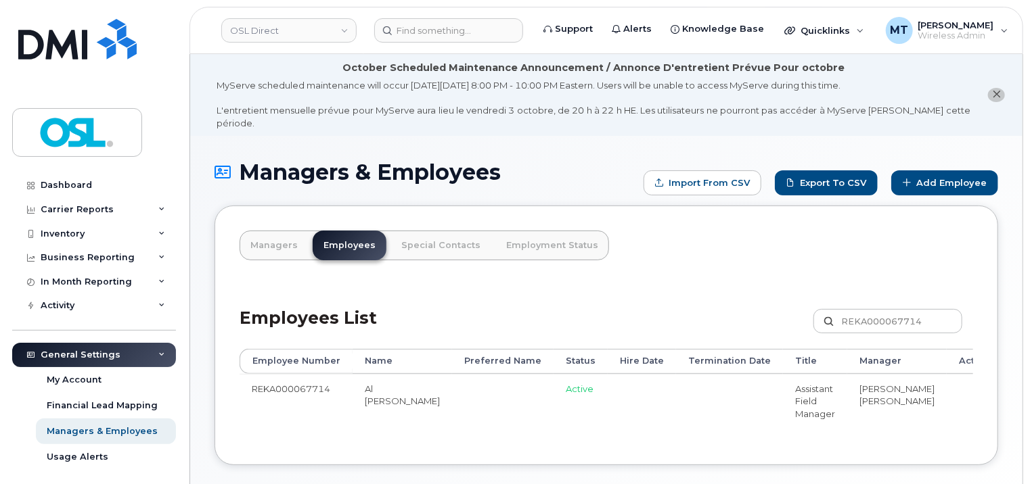
scroll to position [0, 120]
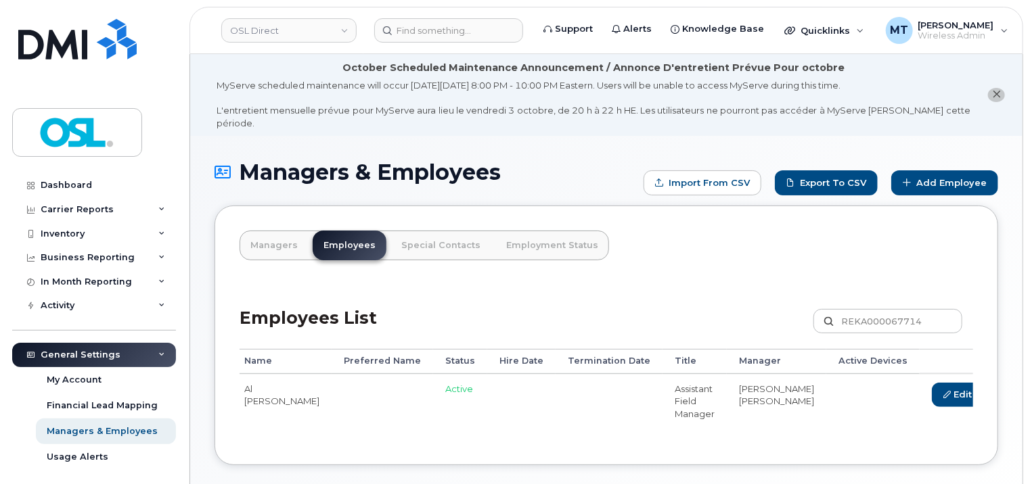
click at [989, 387] on link "Delete" at bounding box center [1021, 395] width 65 height 25
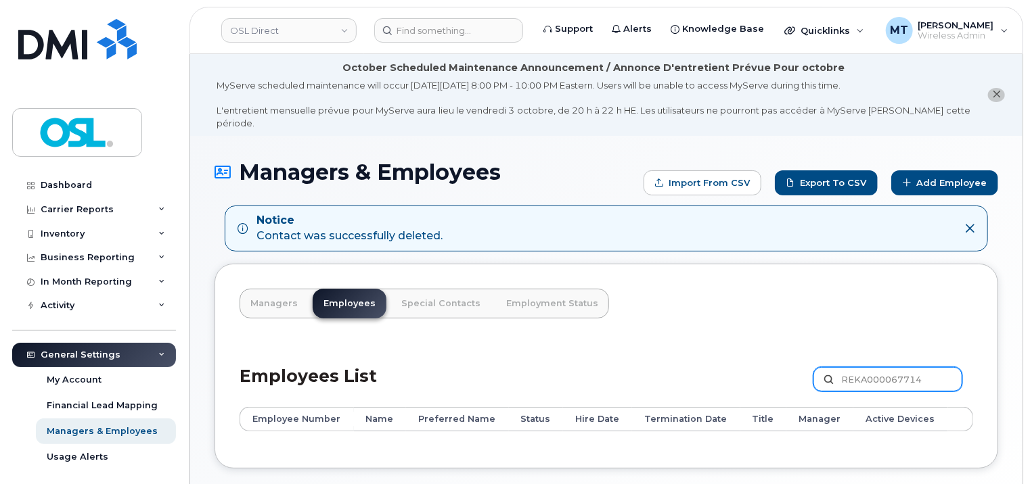
click at [921, 370] on input "REKA000067714" at bounding box center [887, 379] width 149 height 24
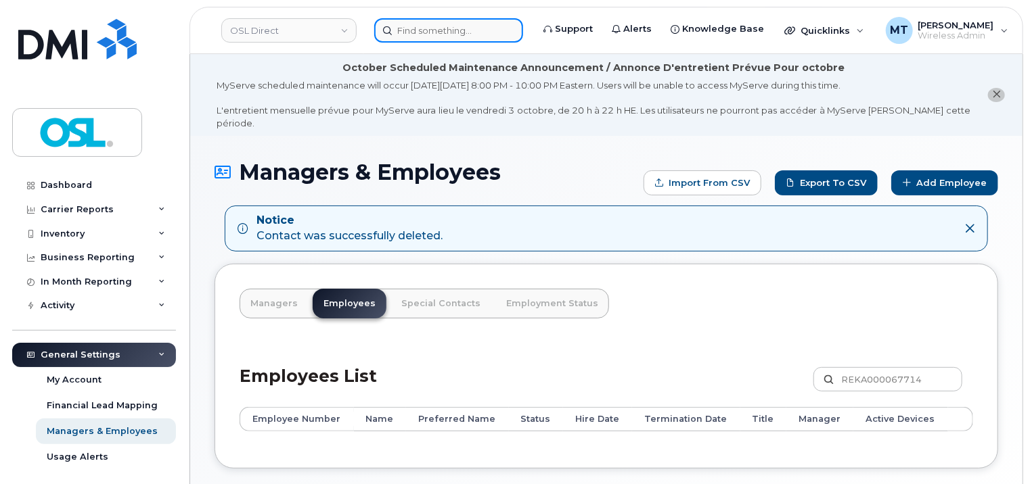
click at [484, 37] on input at bounding box center [448, 30] width 149 height 24
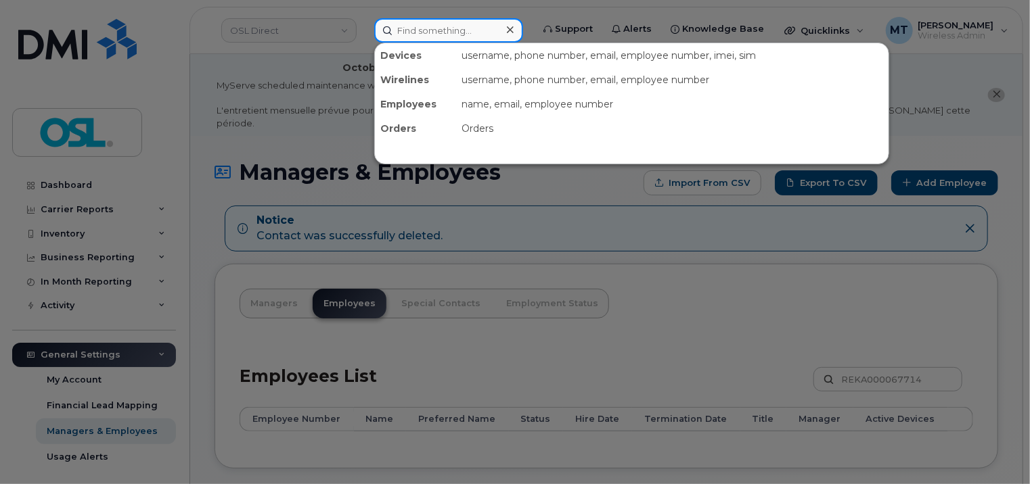
paste input "[EMAIL_ADDRESS][DOMAIN_NAME]"
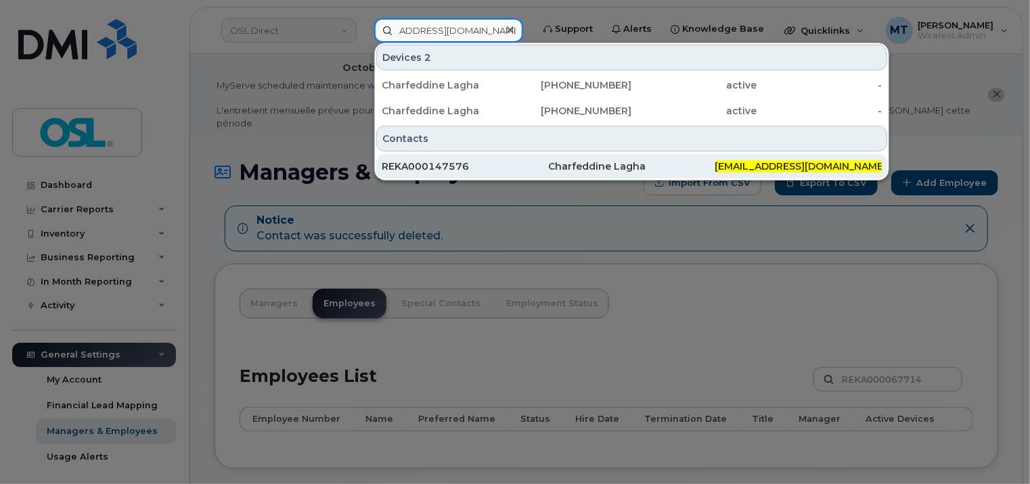
type input "[EMAIL_ADDRESS][DOMAIN_NAME]"
click at [503, 166] on div "REKA000147576" at bounding box center [465, 167] width 166 height 14
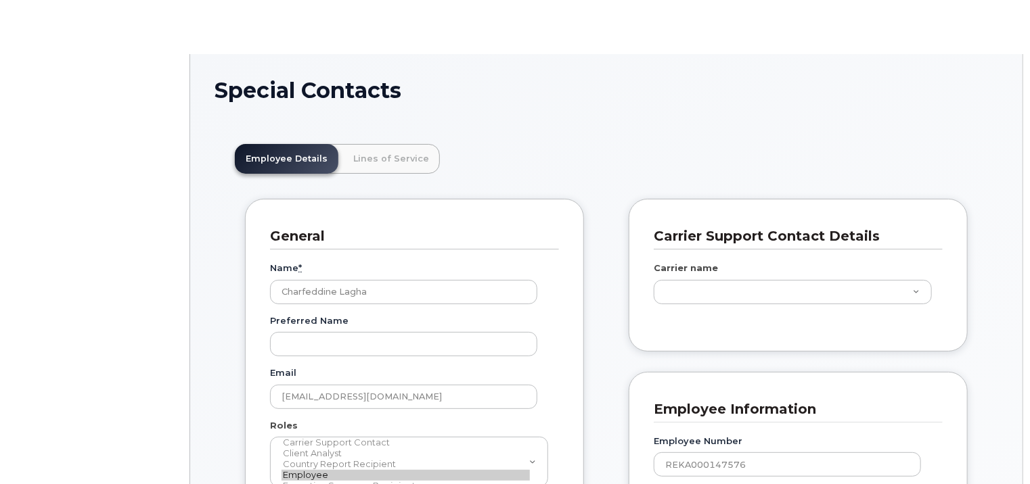
scroll to position [41, 0]
type input "3358009"
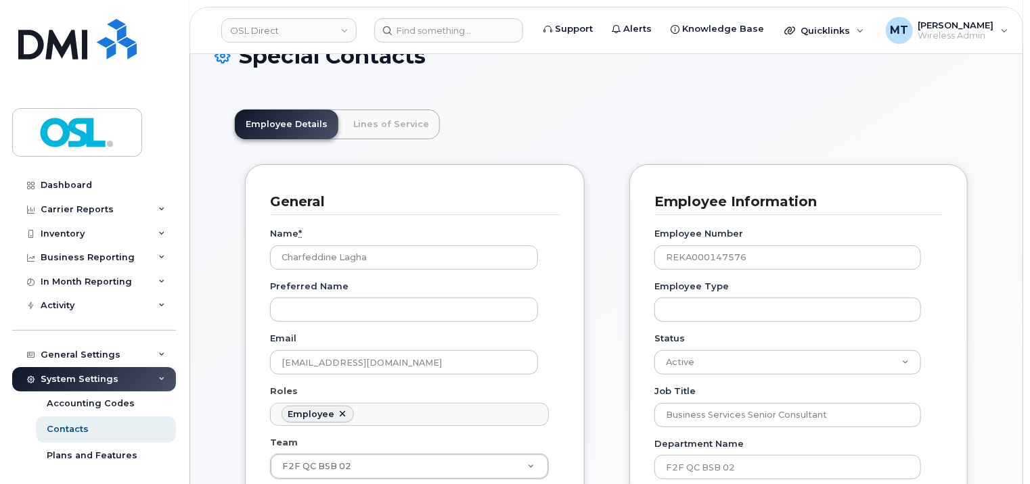
scroll to position [271, 0]
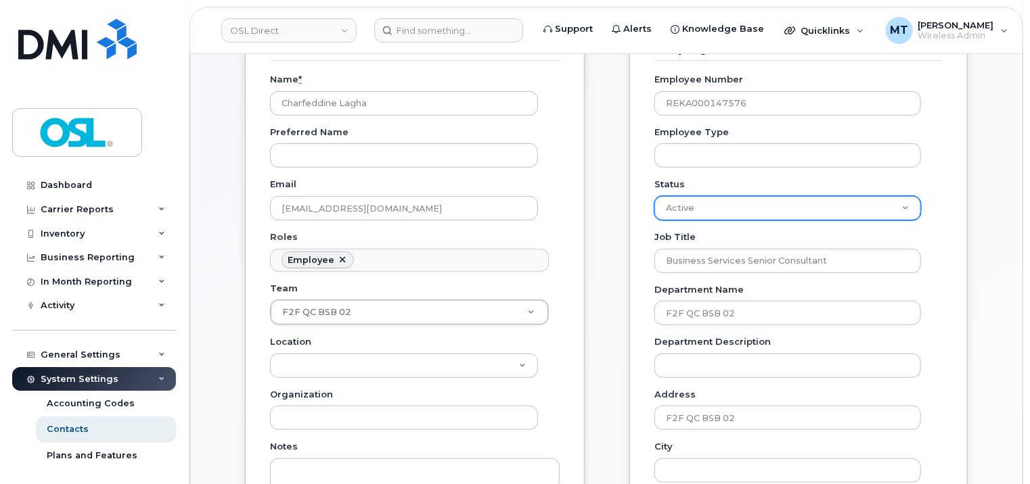
click at [863, 202] on select "Active On-Leave Long Term Short Term Maternity Leave Temp Layoff Inactive" at bounding box center [787, 208] width 267 height 24
select select "on_leave"
click at [654, 196] on select "Active On-Leave Long Term Short Term Maternity Leave Temp Layoff Inactive" at bounding box center [787, 208] width 267 height 24
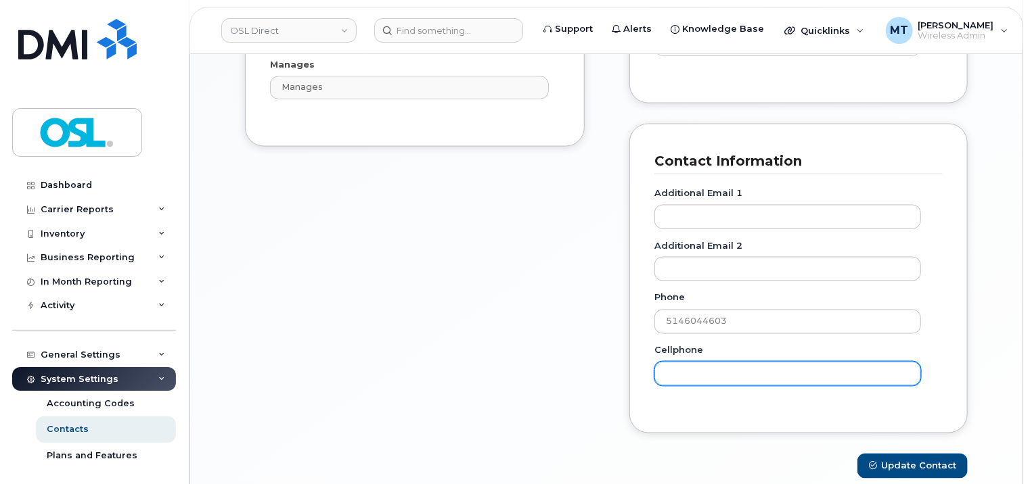
scroll to position [1015, 0]
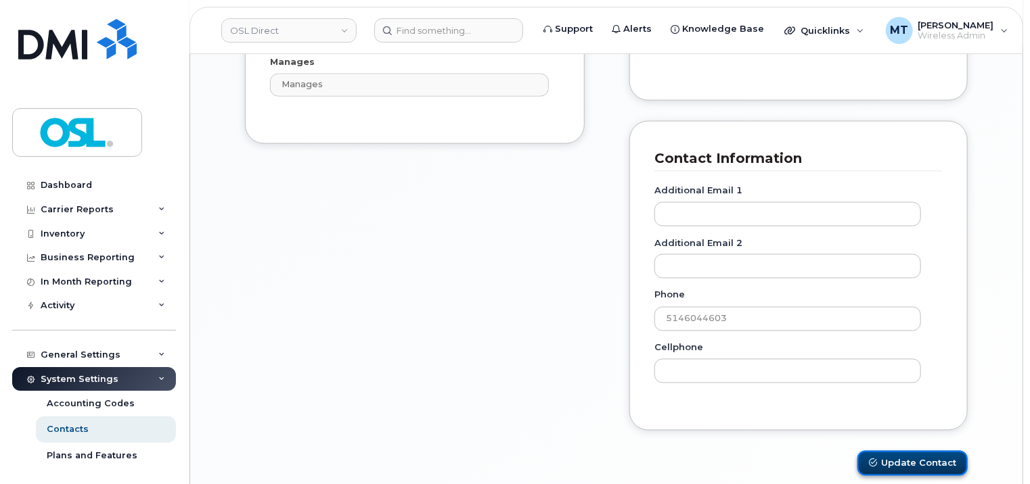
click at [902, 451] on button "Update Contact" at bounding box center [912, 463] width 110 height 25
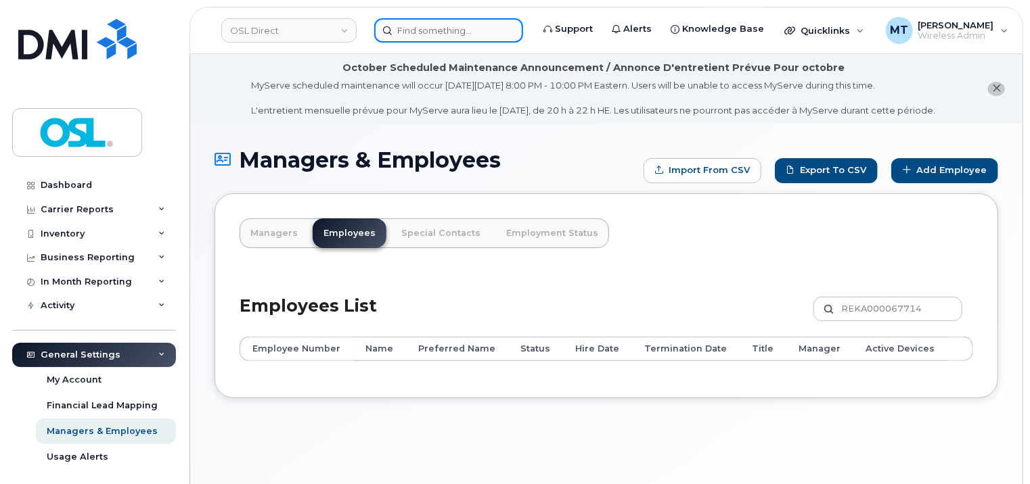
click at [455, 36] on input at bounding box center [448, 30] width 149 height 24
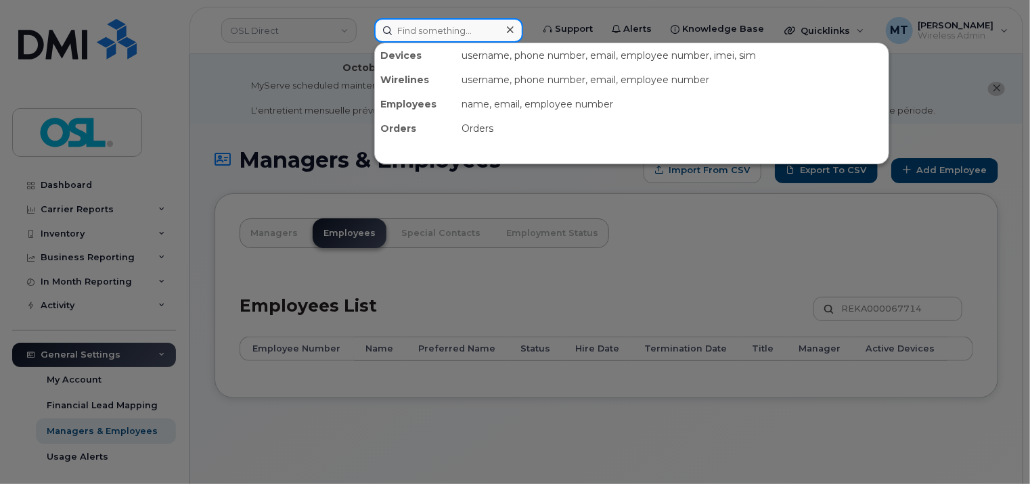
paste input "[PERSON_NAME][EMAIL_ADDRESS][PERSON_NAME][DOMAIN_NAME]"
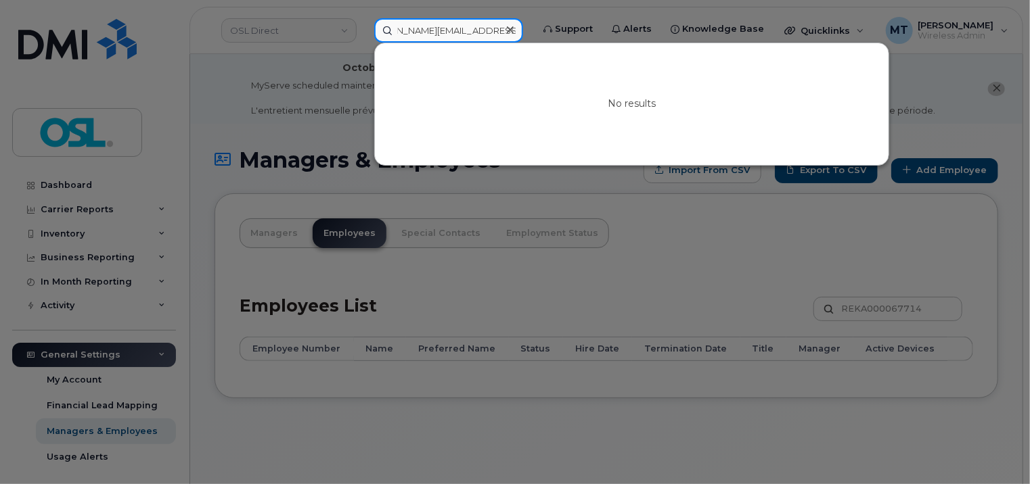
type input "[PERSON_NAME][EMAIL_ADDRESS][PERSON_NAME][DOMAIN_NAME]"
